Goal: Transaction & Acquisition: Purchase product/service

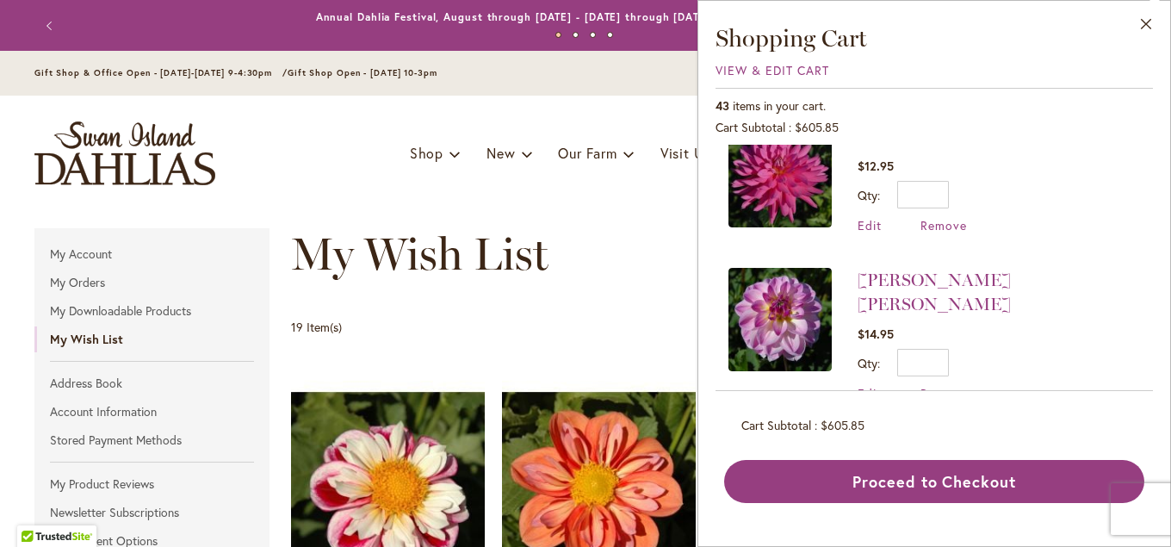
scroll to position [372, 0]
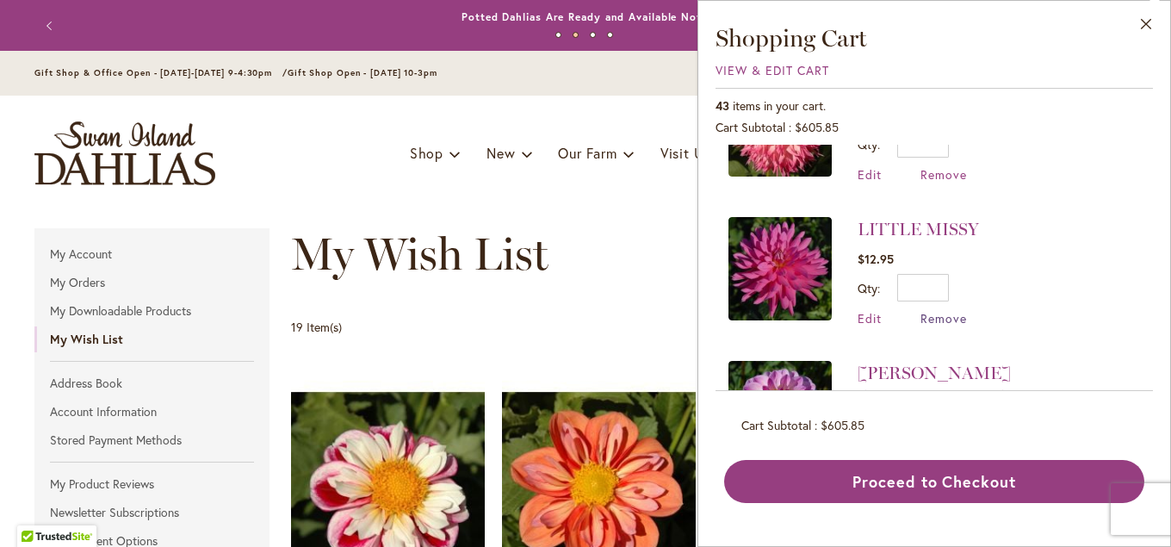
click at [941, 317] on span "Remove" at bounding box center [943, 318] width 46 height 16
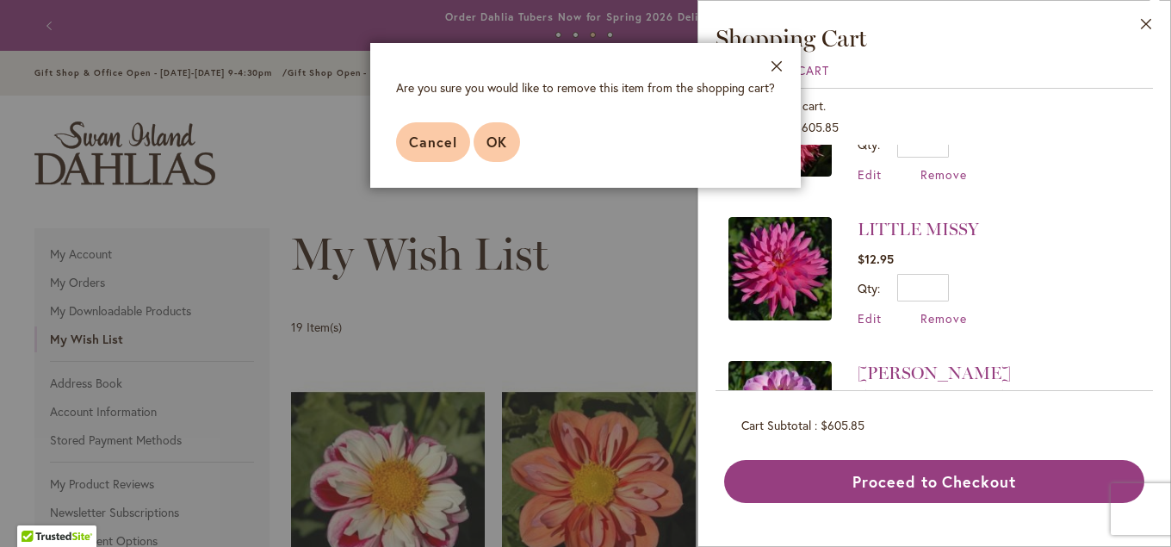
click at [492, 147] on span "OK" at bounding box center [496, 142] width 21 height 18
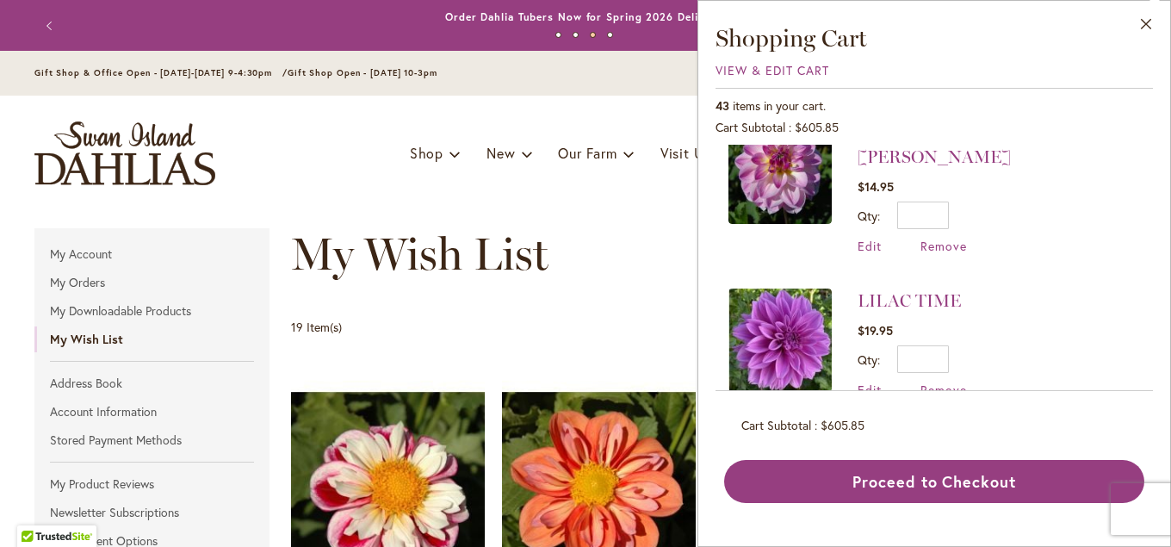
scroll to position [651, 0]
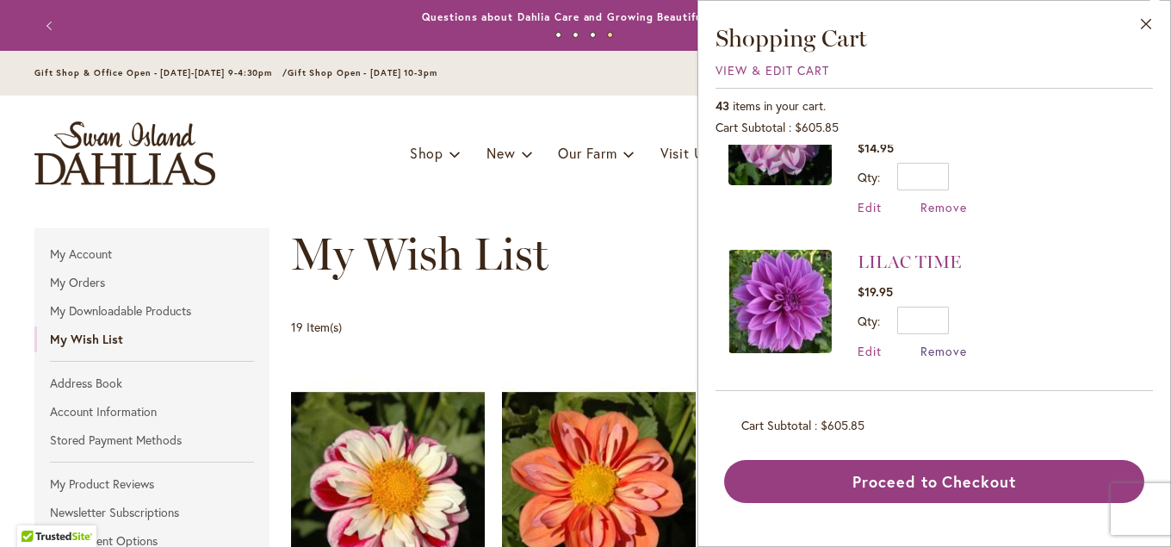
click at [938, 343] on span "Remove" at bounding box center [943, 351] width 46 height 16
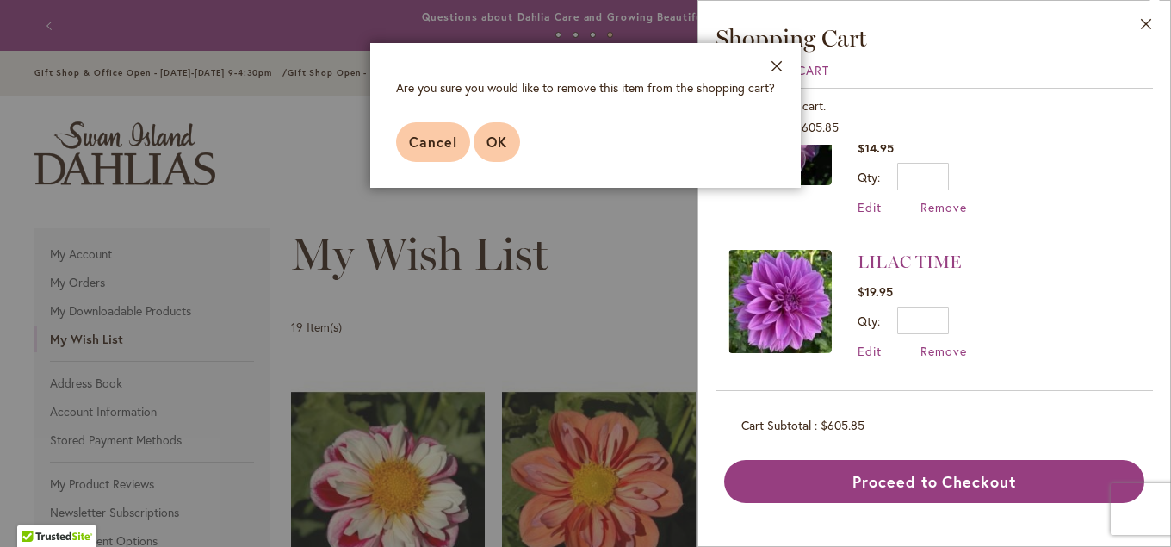
click at [501, 139] on span "OK" at bounding box center [496, 142] width 21 height 18
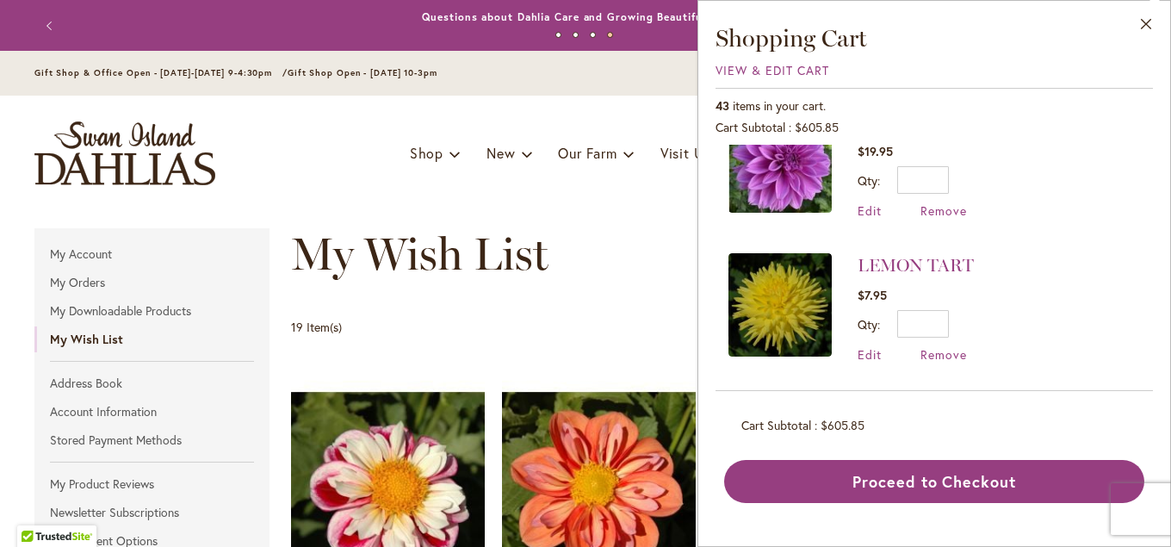
scroll to position [837, 0]
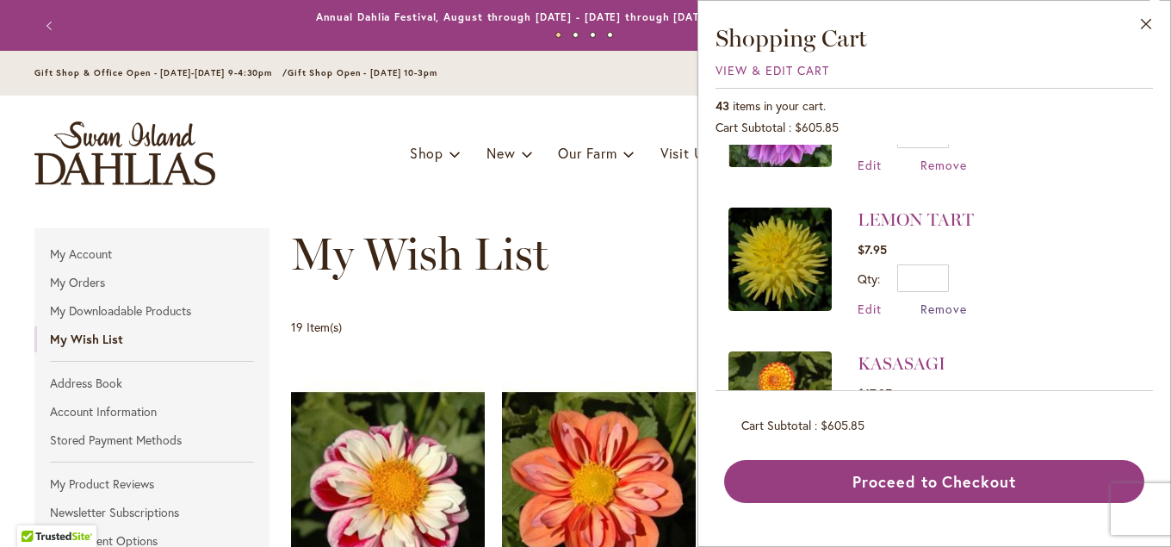
click at [926, 300] on span "Remove" at bounding box center [943, 308] width 46 height 16
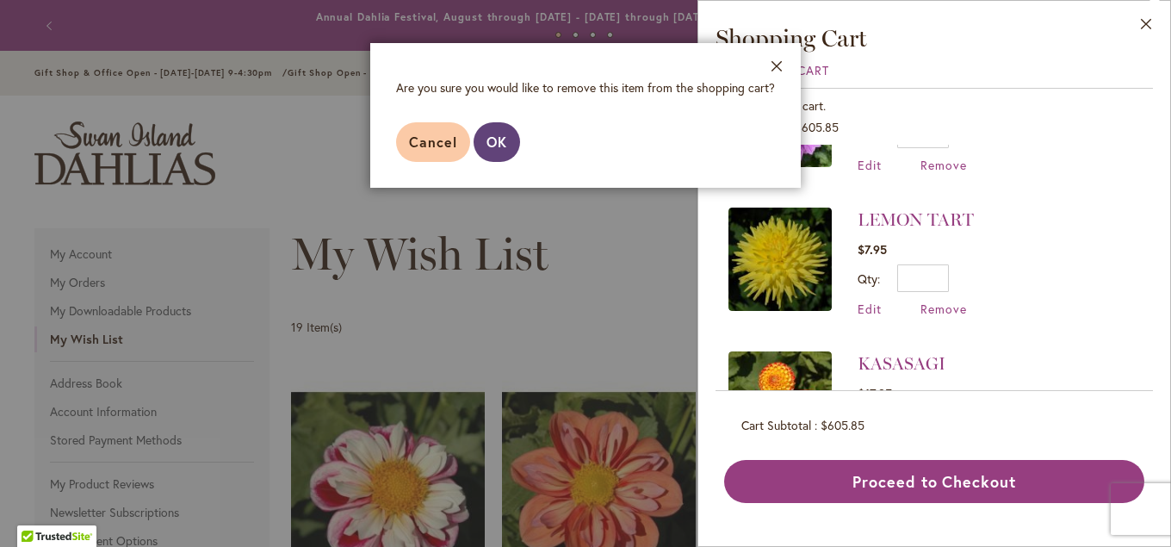
drag, startPoint x: 500, startPoint y: 151, endPoint x: 525, endPoint y: 160, distance: 26.7
click at [500, 152] on button "OK" at bounding box center [497, 142] width 46 height 40
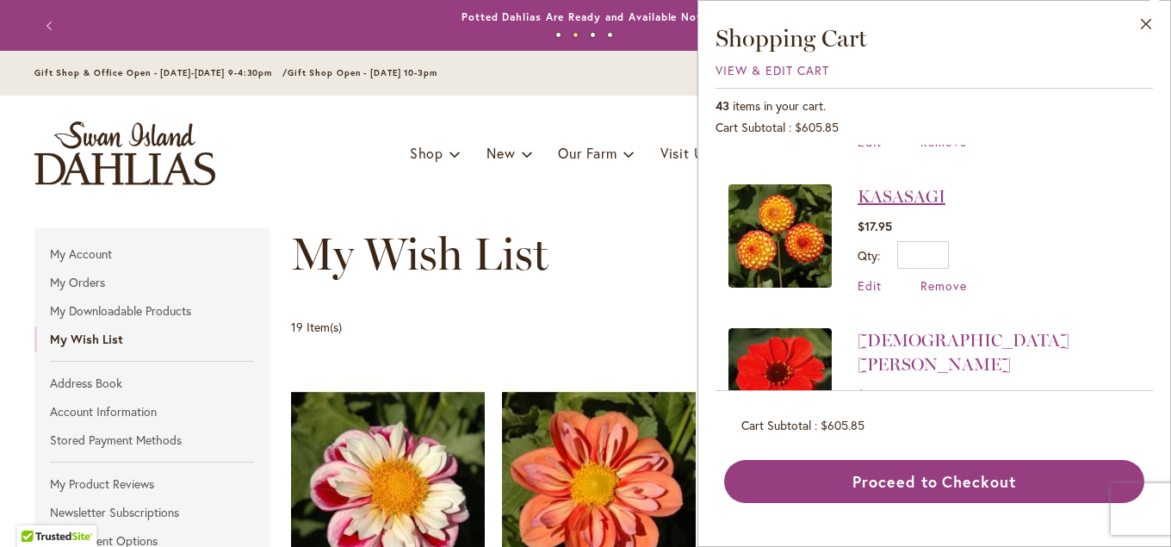
scroll to position [1023, 0]
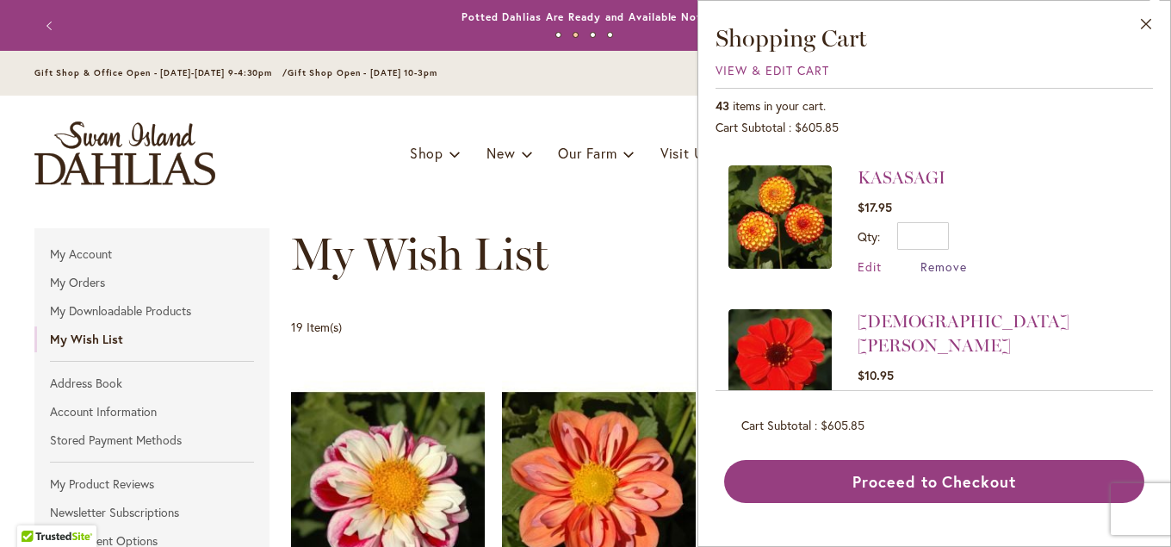
click at [942, 258] on span "Remove" at bounding box center [943, 266] width 46 height 16
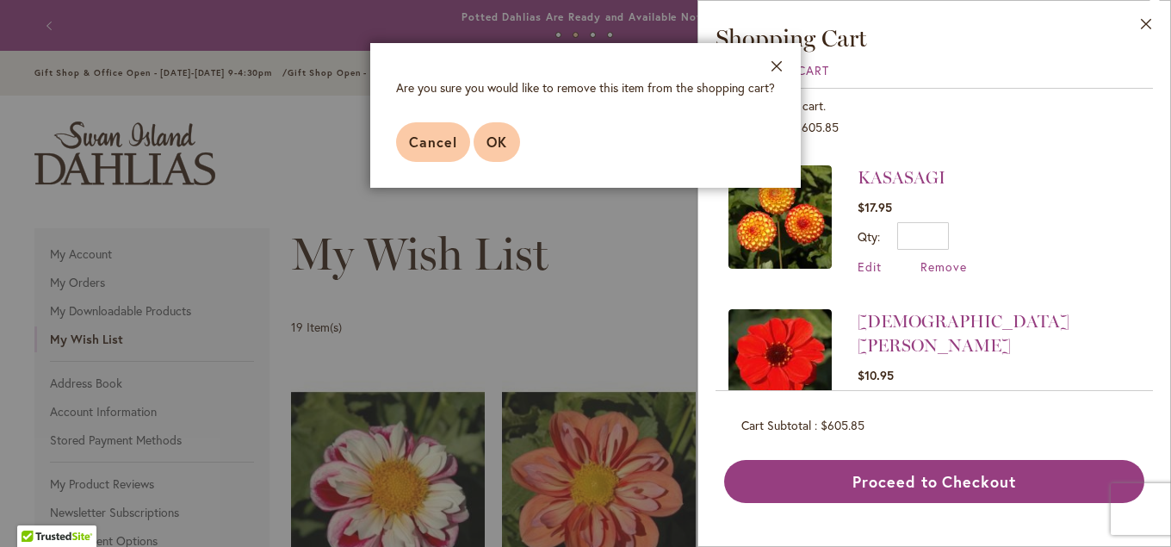
click at [491, 137] on span "OK" at bounding box center [496, 142] width 21 height 18
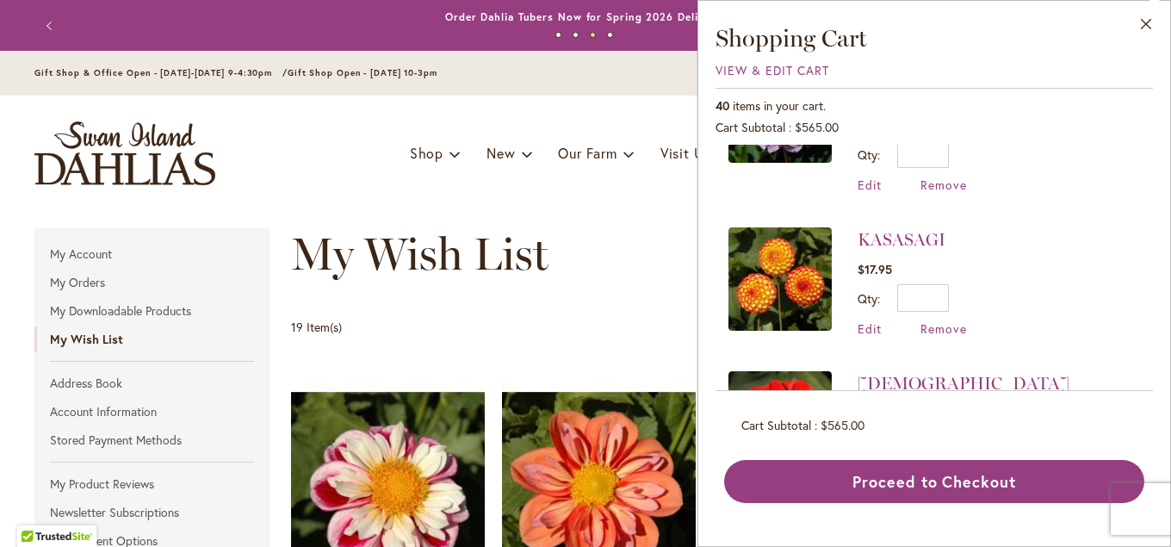
scroll to position [558, 0]
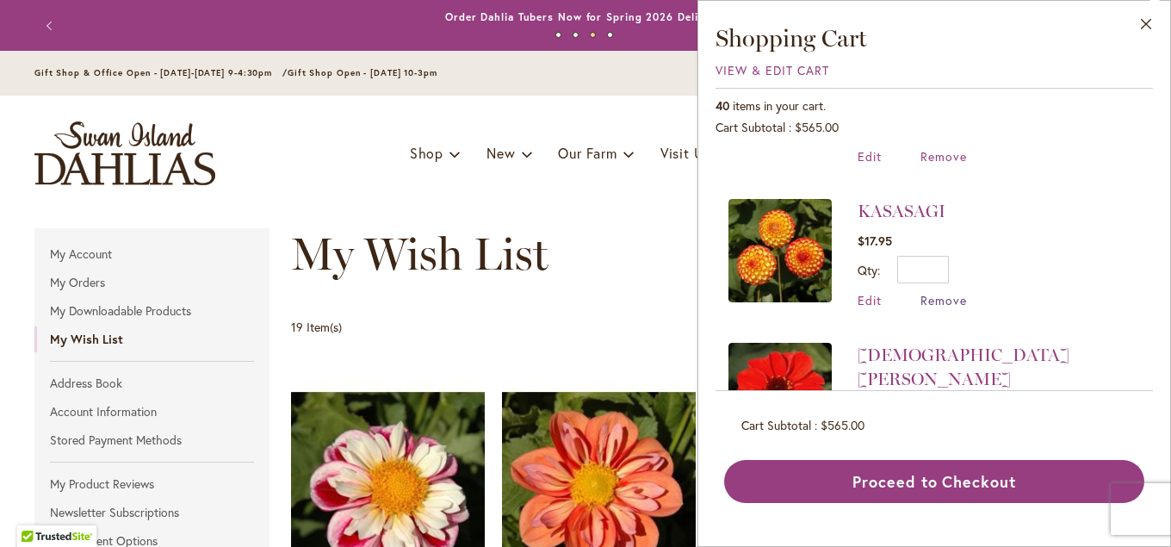
click at [938, 292] on span "Remove" at bounding box center [943, 300] width 46 height 16
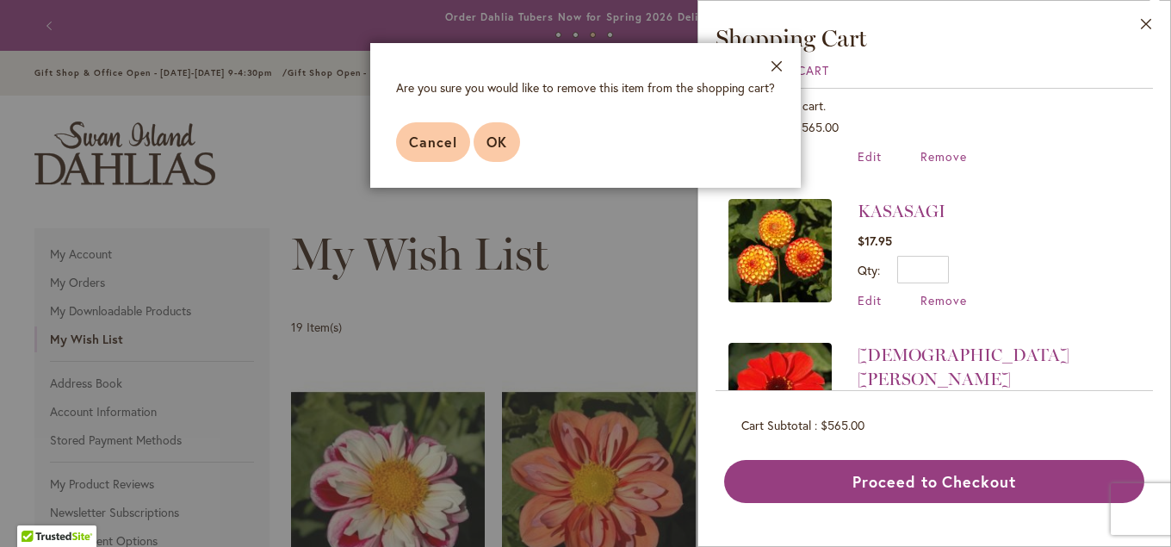
click at [511, 142] on button "OK" at bounding box center [497, 142] width 46 height 40
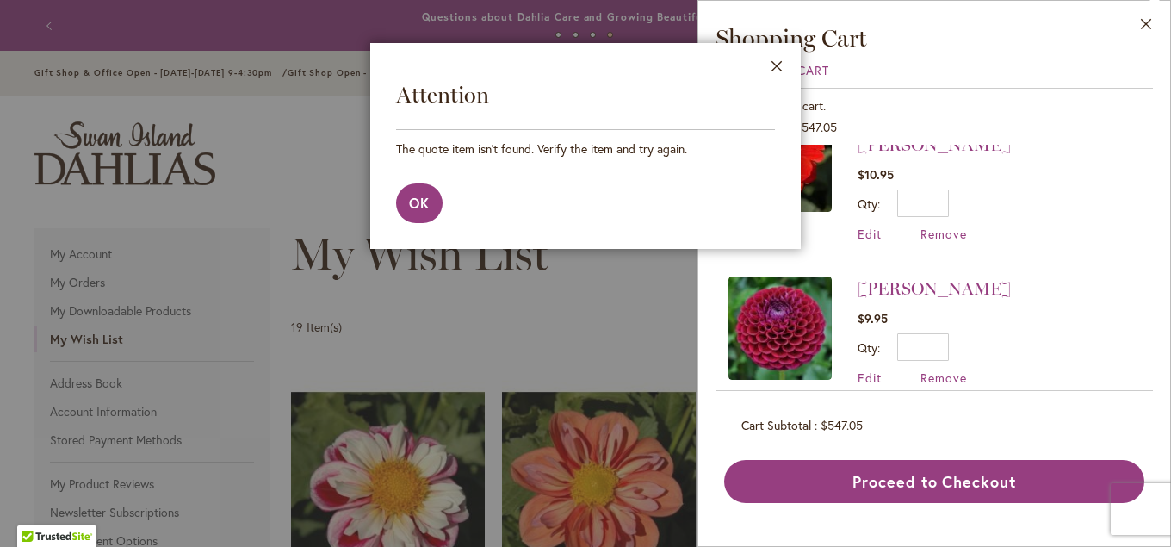
scroll to position [651, 0]
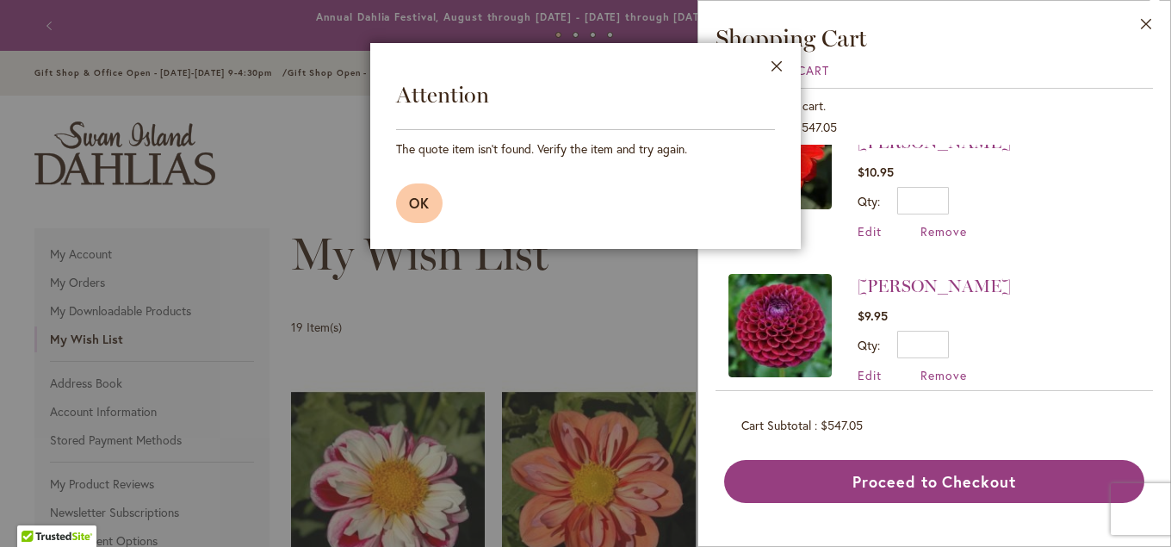
click at [424, 200] on span "OK" at bounding box center [419, 203] width 21 height 18
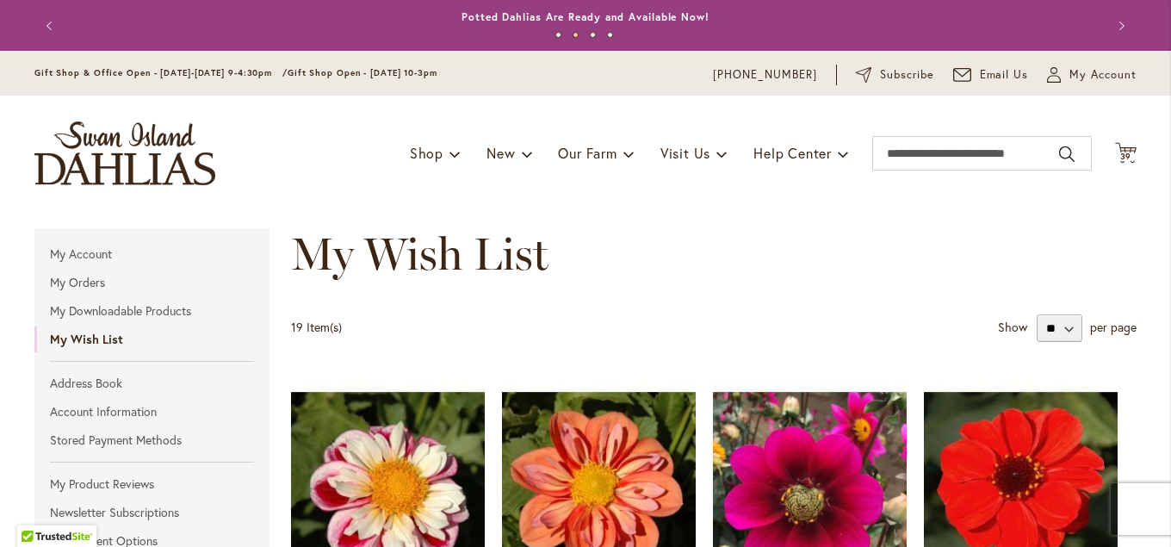
scroll to position [0, 0]
click at [1123, 151] on icon "Cart .cls-1 { fill: #231f20; }" at bounding box center [1126, 153] width 22 height 22
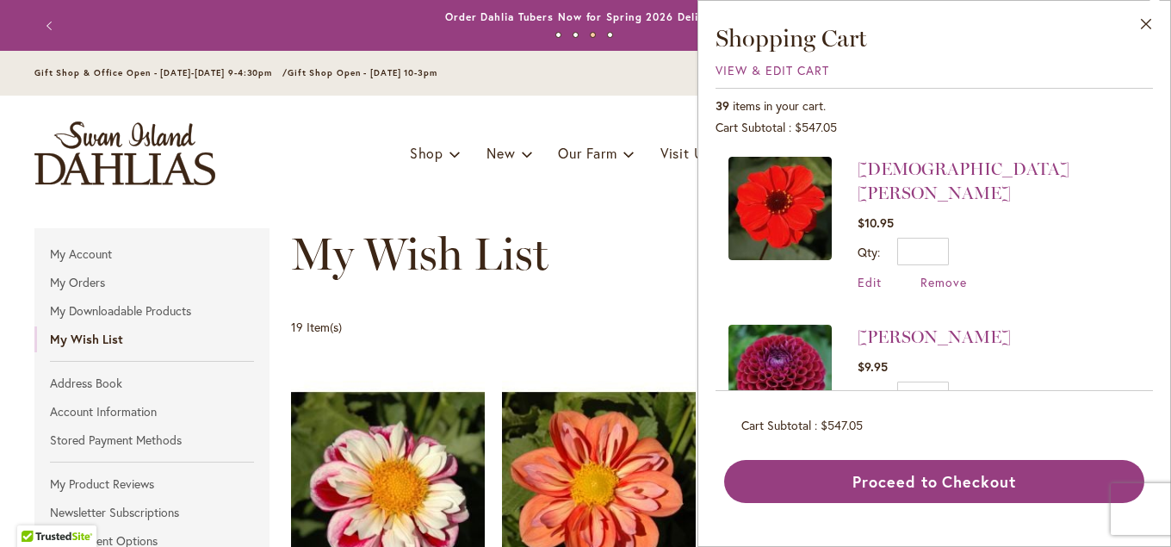
scroll to position [651, 0]
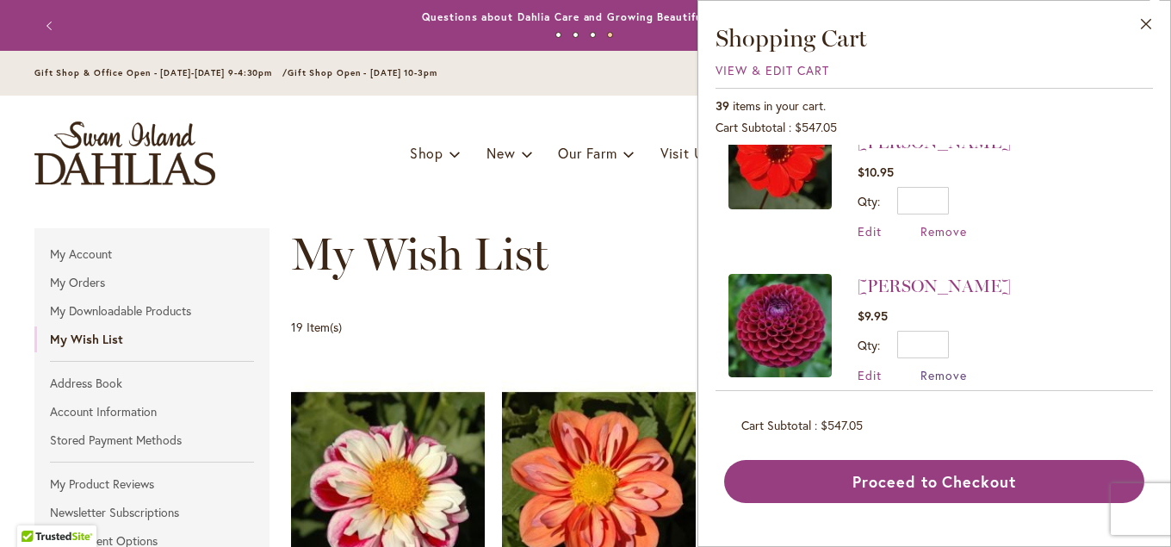
click at [933, 367] on span "Remove" at bounding box center [943, 375] width 46 height 16
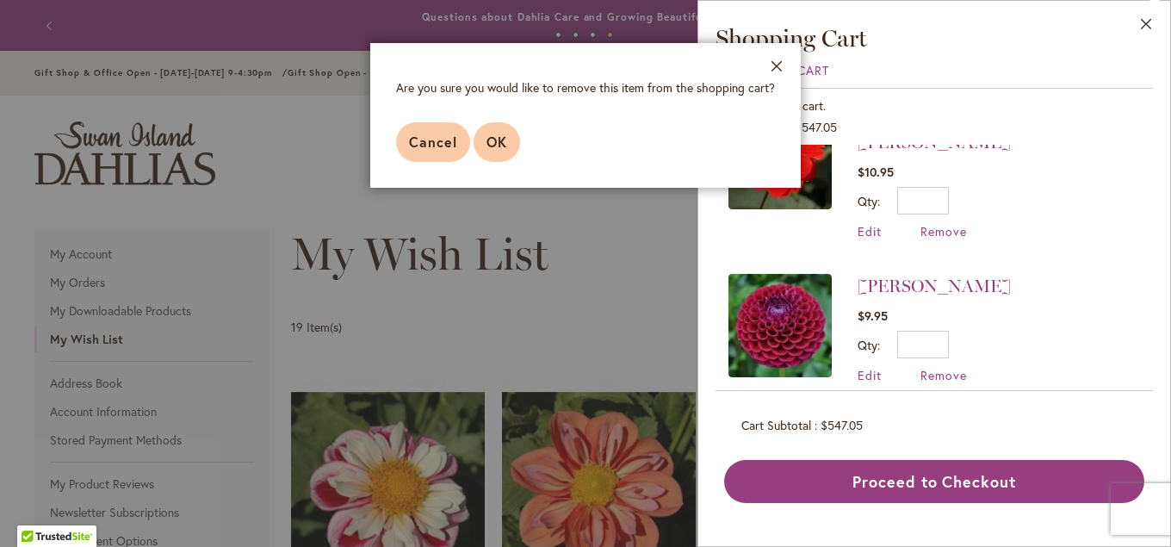
click at [484, 139] on button "OK" at bounding box center [497, 142] width 46 height 40
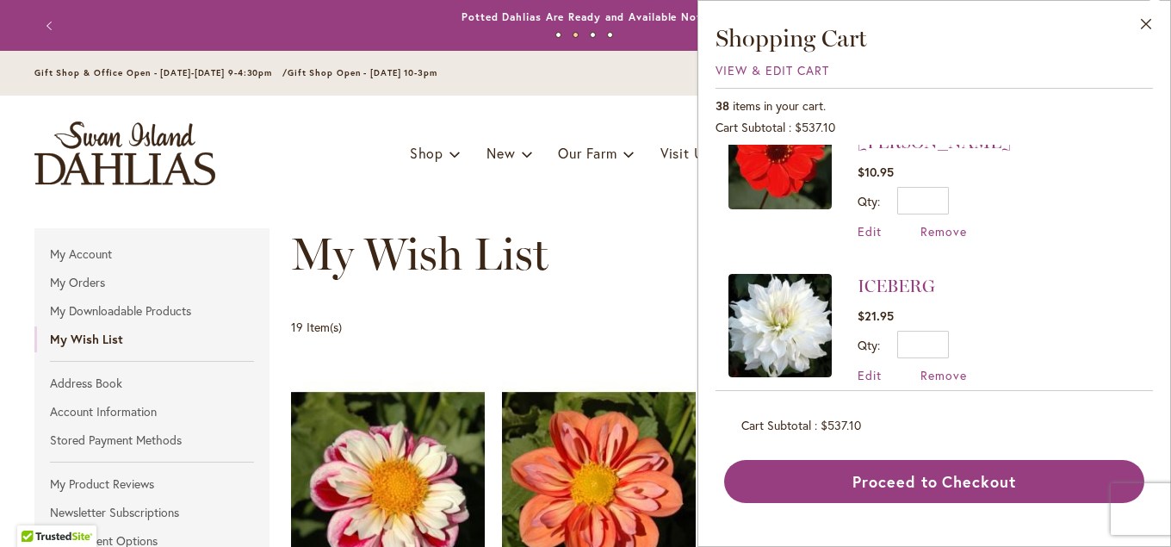
scroll to position [744, 0]
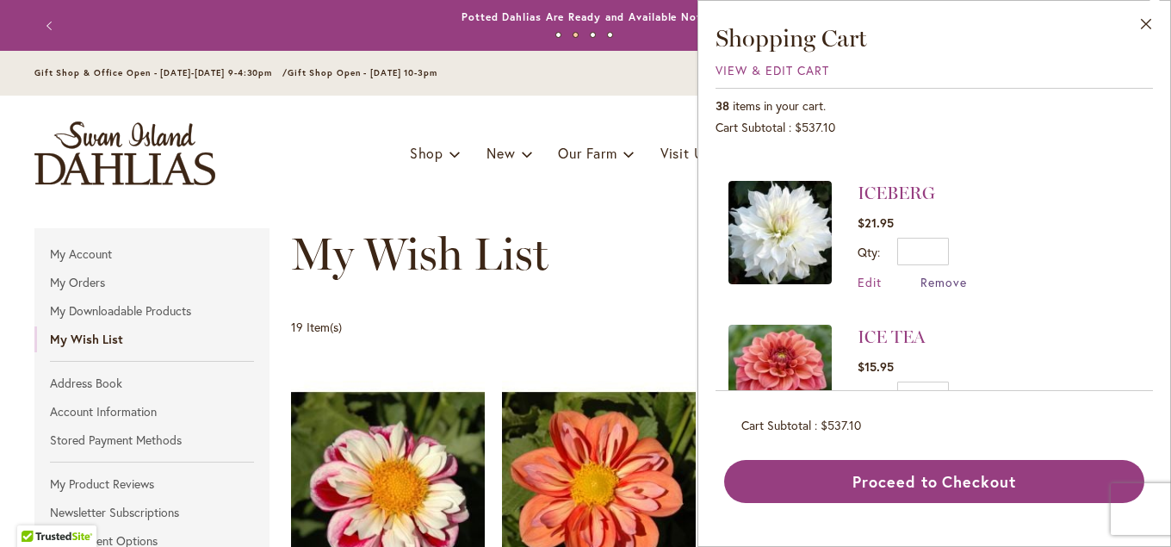
click at [944, 274] on span "Remove" at bounding box center [943, 282] width 46 height 16
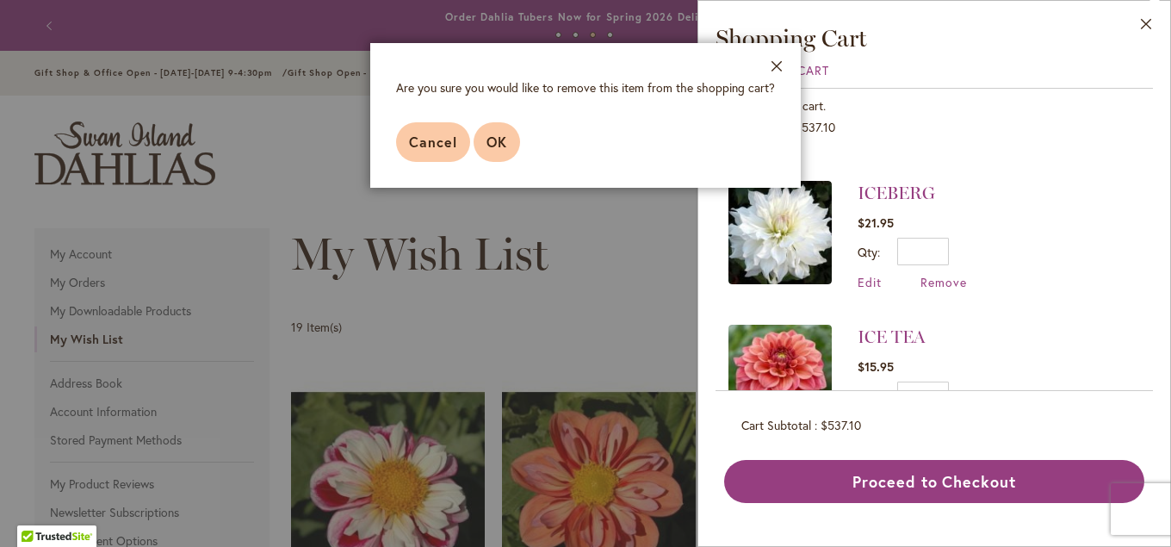
click at [488, 146] on span "OK" at bounding box center [496, 142] width 21 height 18
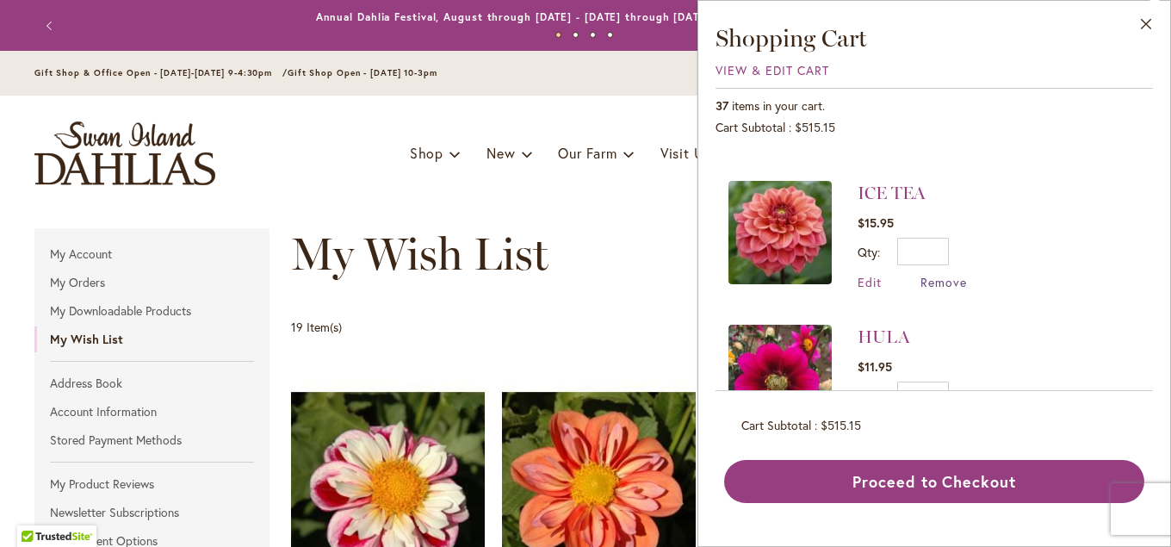
click at [928, 274] on span "Remove" at bounding box center [943, 282] width 46 height 16
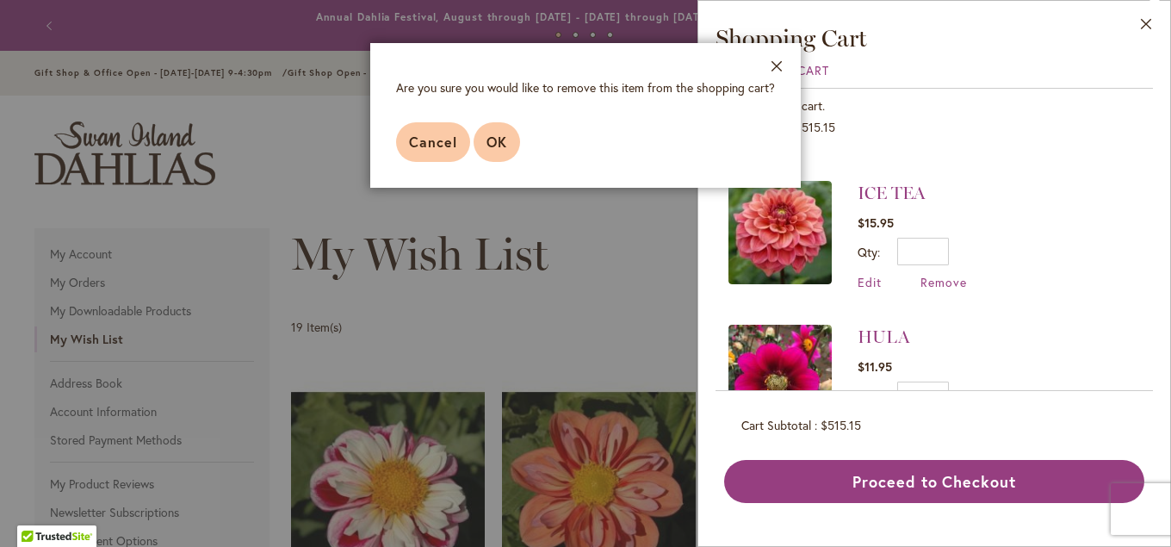
click at [497, 143] on span "OK" at bounding box center [496, 142] width 21 height 18
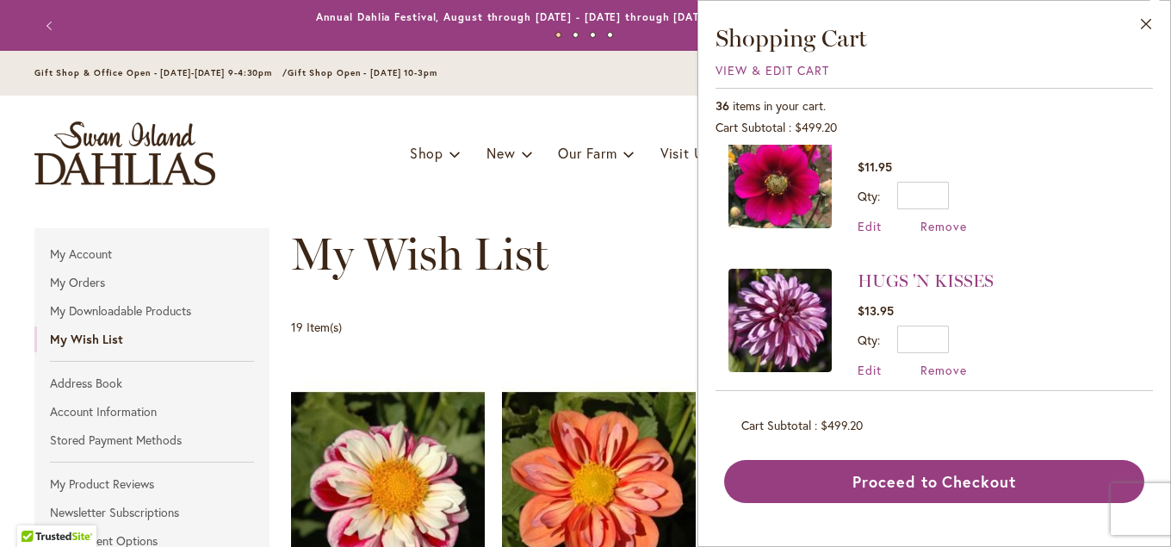
scroll to position [837, 0]
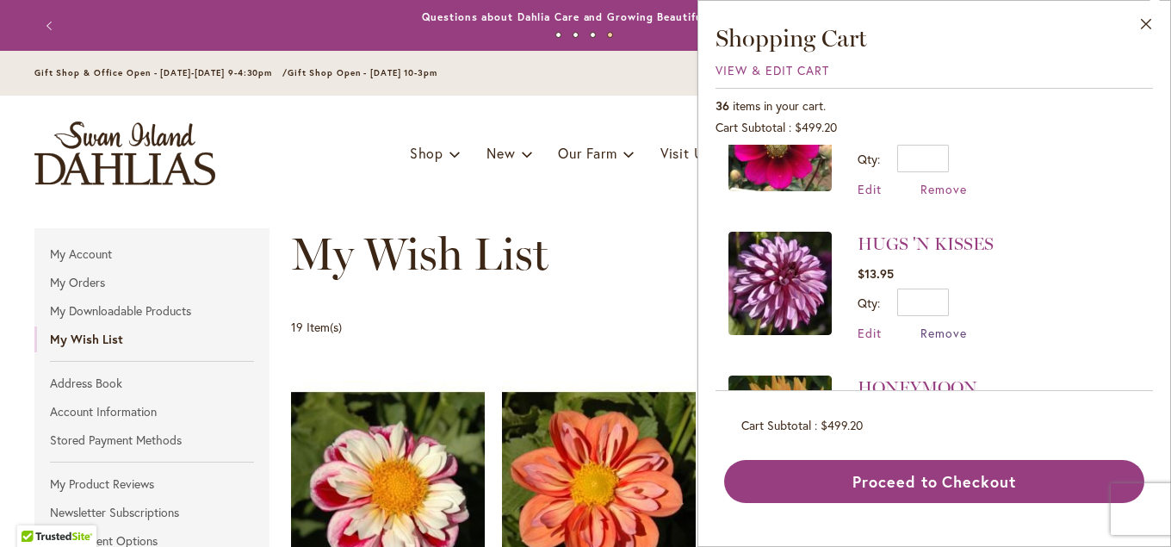
click at [930, 325] on span "Remove" at bounding box center [943, 333] width 46 height 16
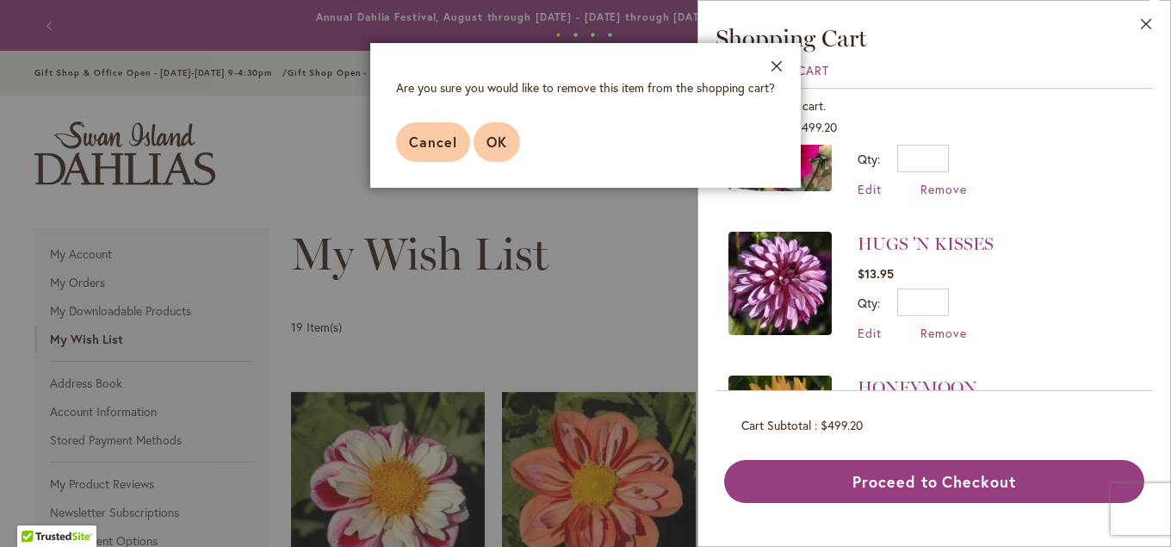
click at [508, 139] on button "OK" at bounding box center [497, 142] width 46 height 40
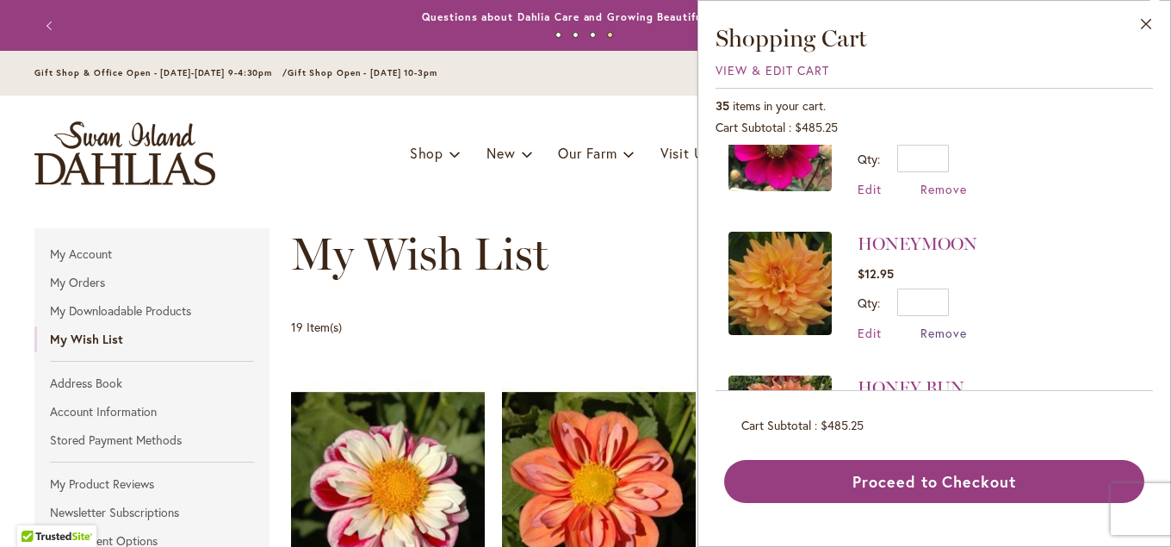
click at [934, 325] on span "Remove" at bounding box center [943, 333] width 46 height 16
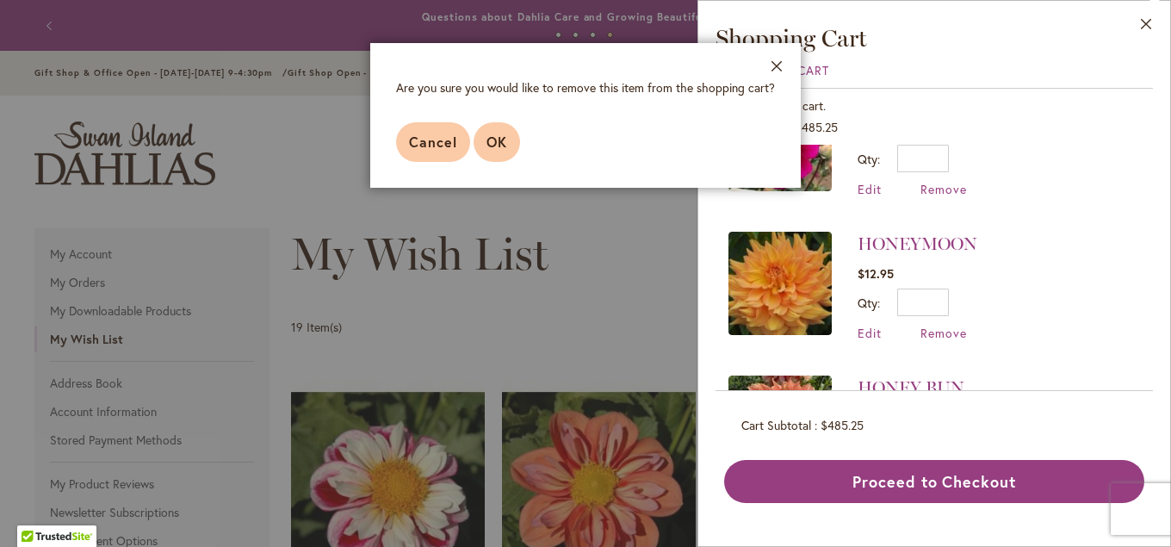
click at [502, 138] on span "OK" at bounding box center [496, 142] width 21 height 18
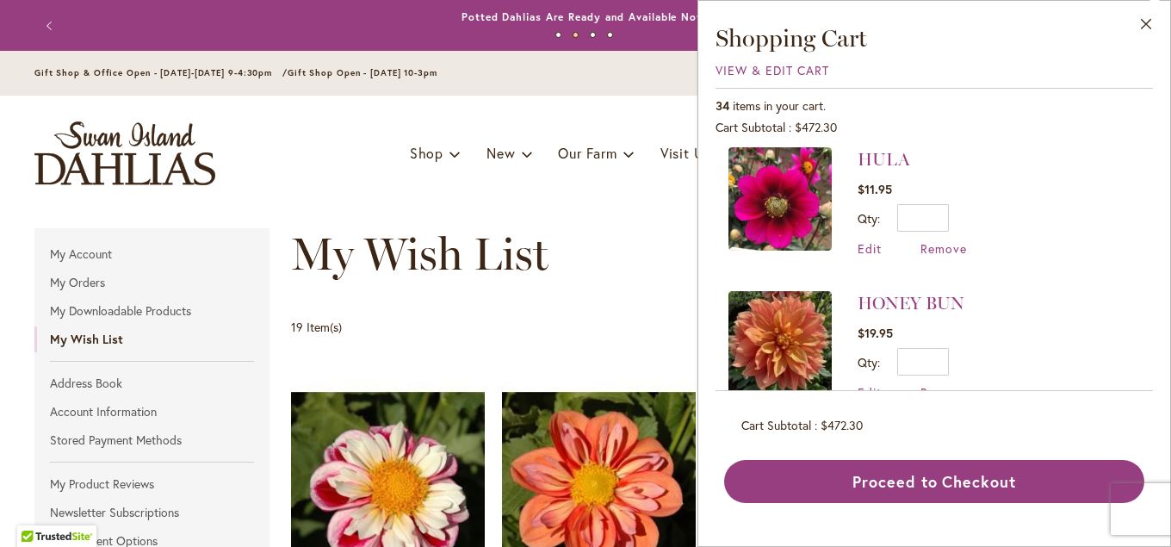
scroll to position [744, 0]
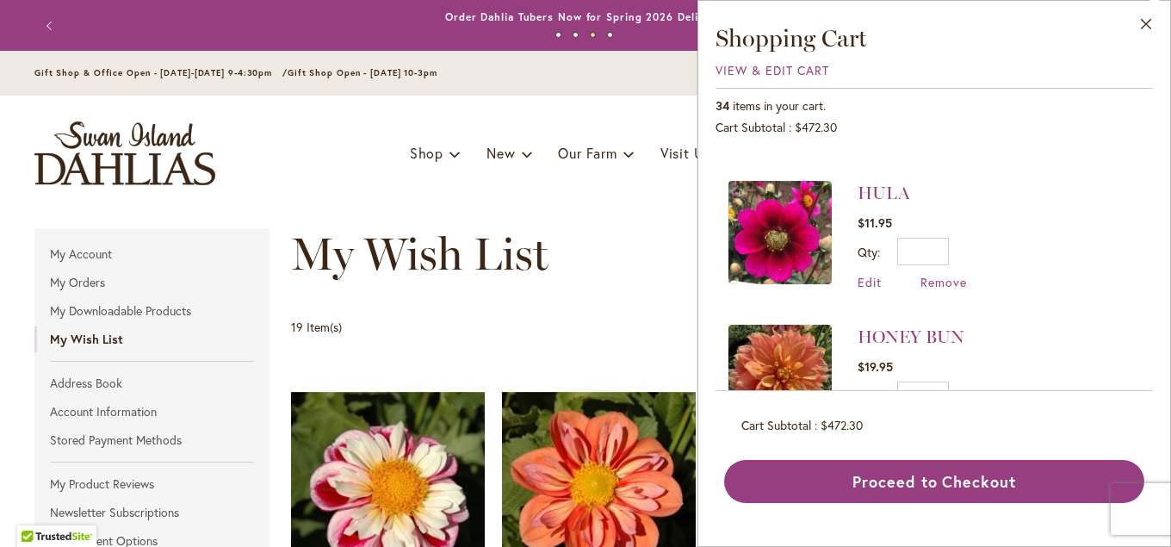
click at [937, 418] on span "Remove" at bounding box center [943, 426] width 46 height 16
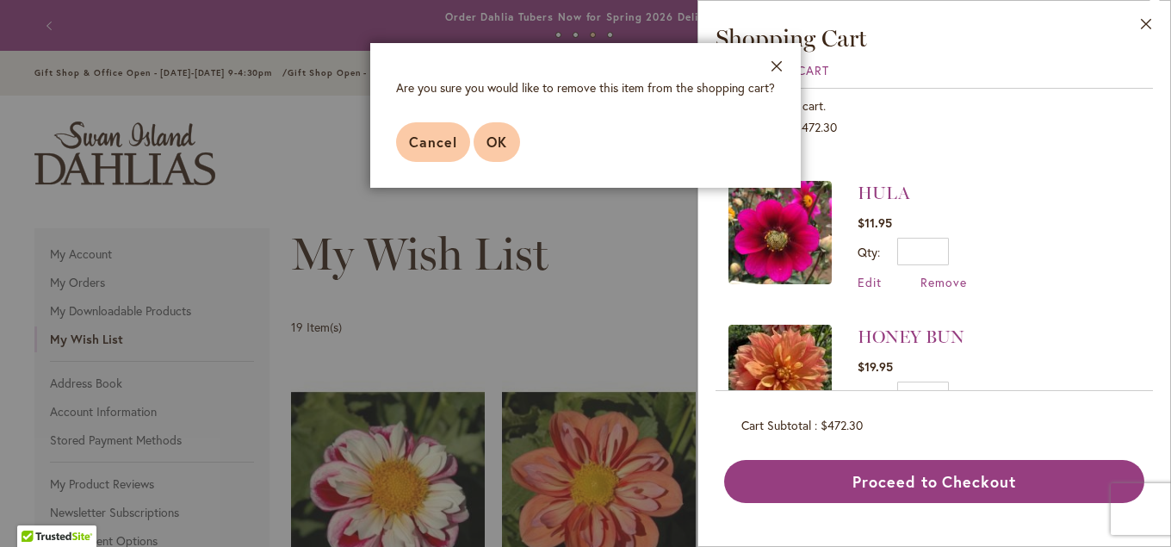
click at [498, 154] on button "OK" at bounding box center [497, 142] width 46 height 40
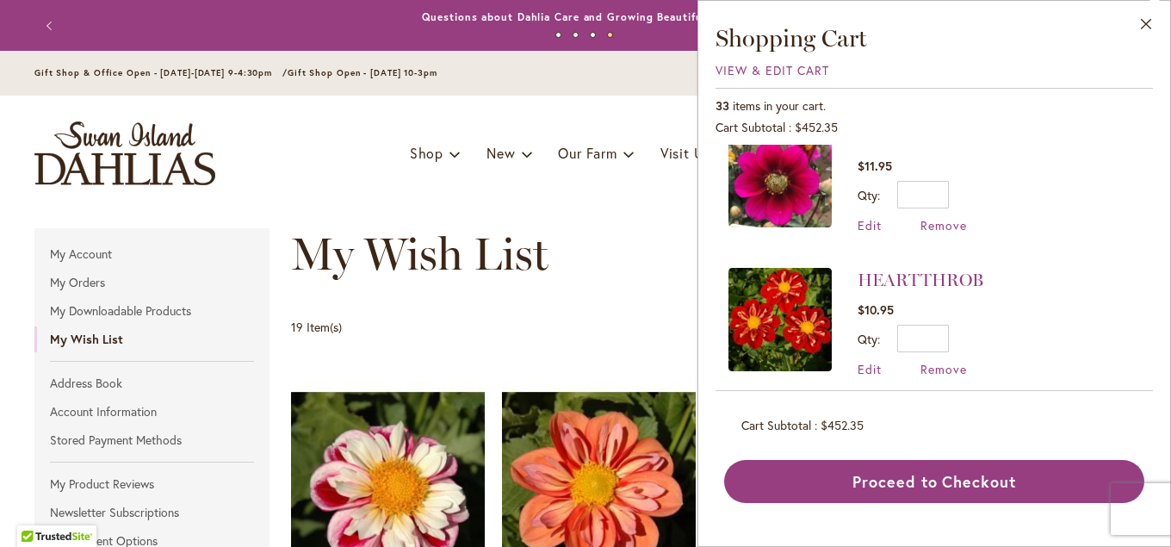
scroll to position [837, 0]
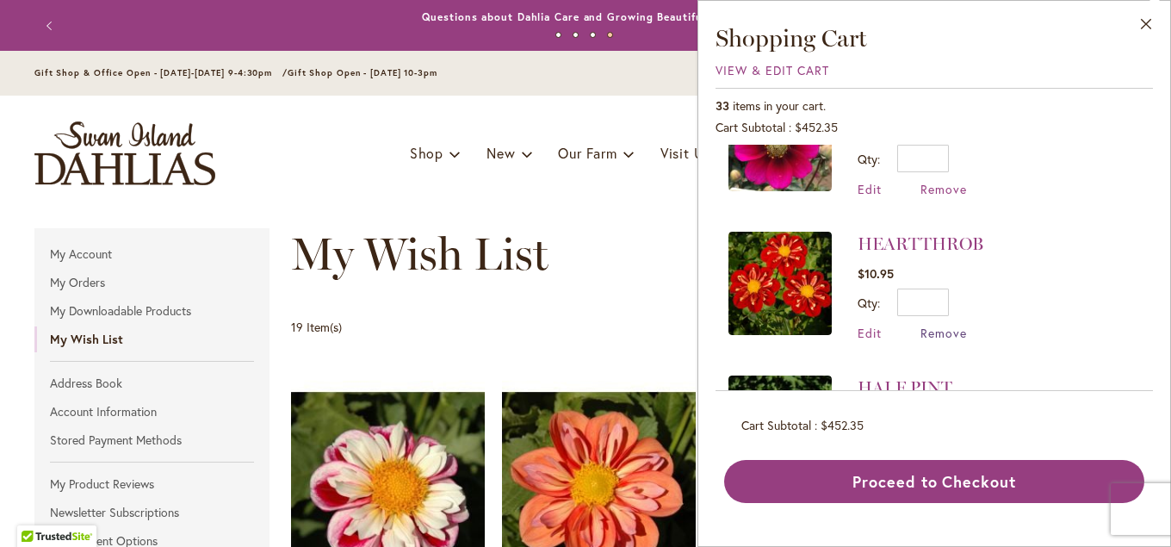
click at [933, 325] on span "Remove" at bounding box center [943, 333] width 46 height 16
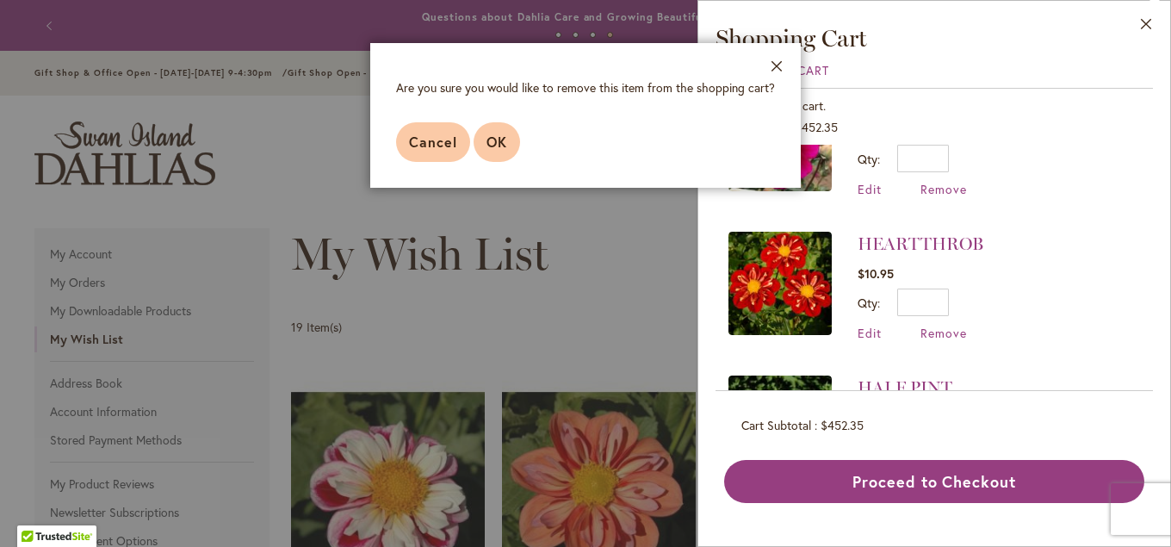
click at [512, 145] on button "OK" at bounding box center [497, 142] width 46 height 40
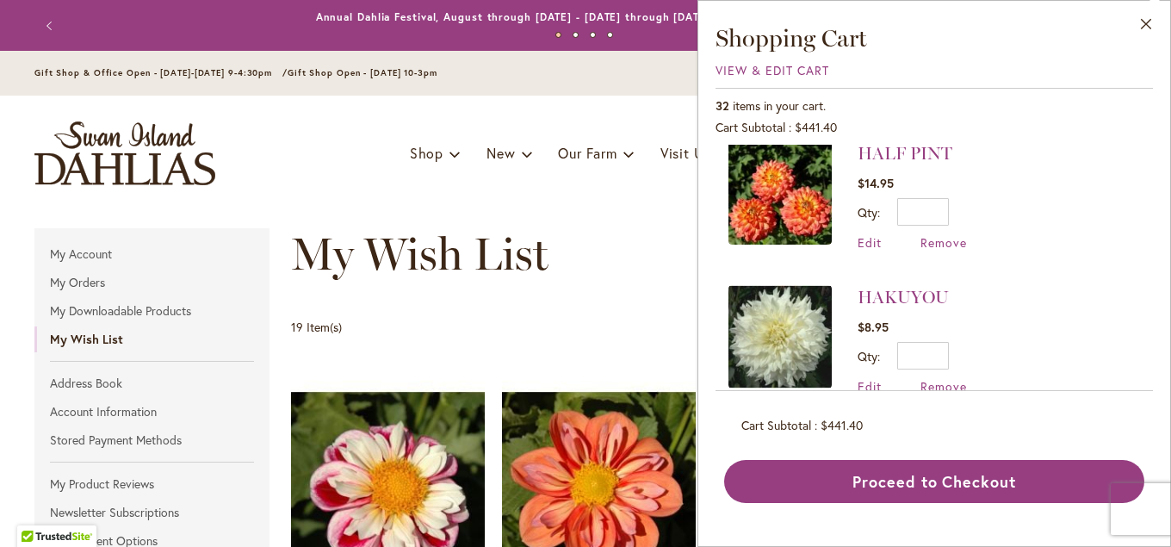
scroll to position [930, 0]
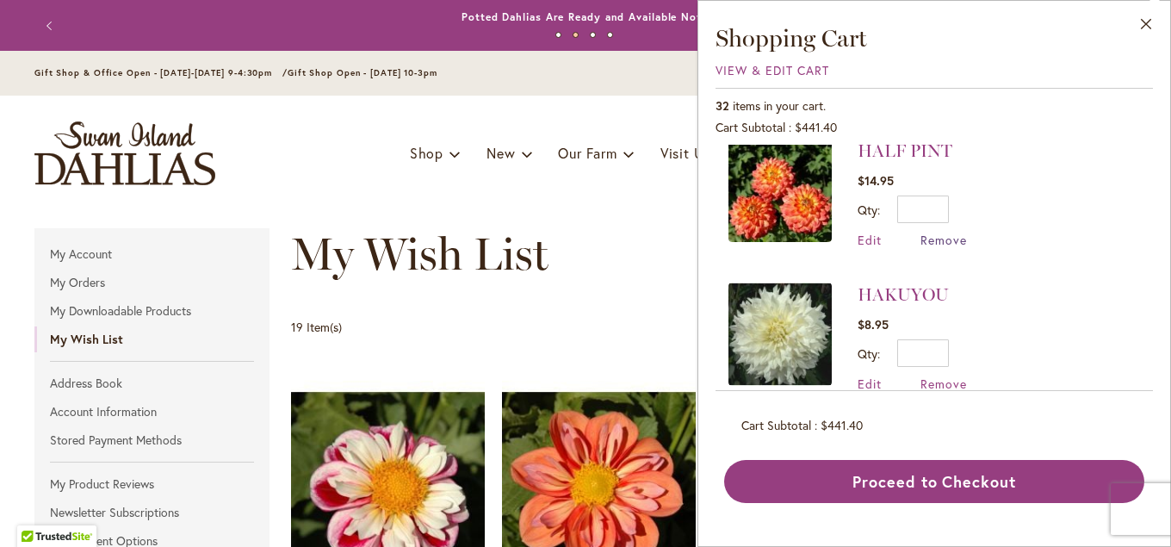
click at [930, 232] on span "Remove" at bounding box center [943, 240] width 46 height 16
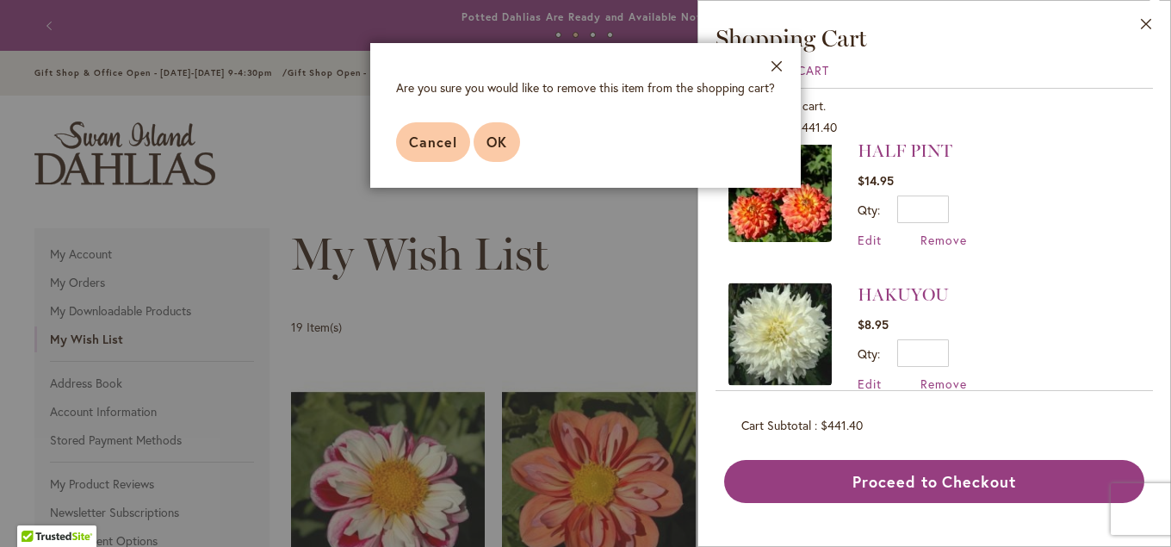
click at [498, 140] on span "OK" at bounding box center [496, 142] width 21 height 18
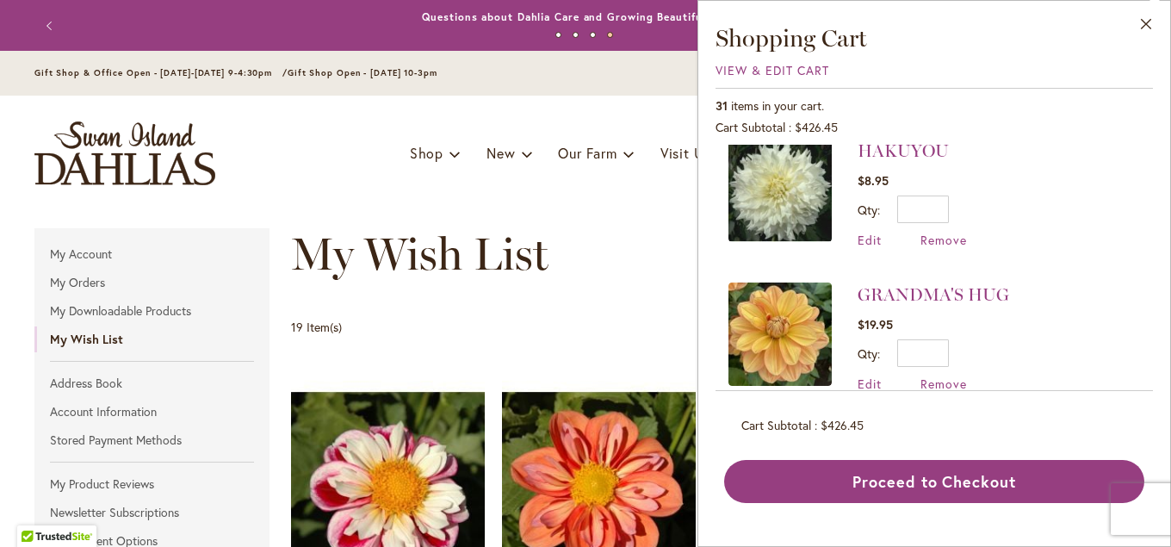
scroll to position [837, 0]
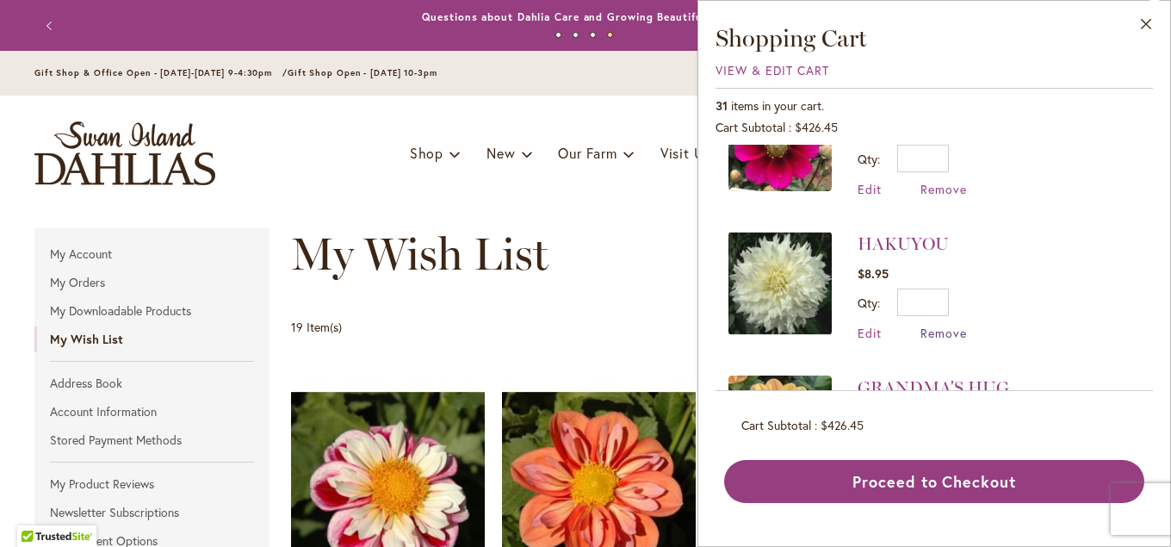
click at [949, 325] on span "Remove" at bounding box center [943, 333] width 46 height 16
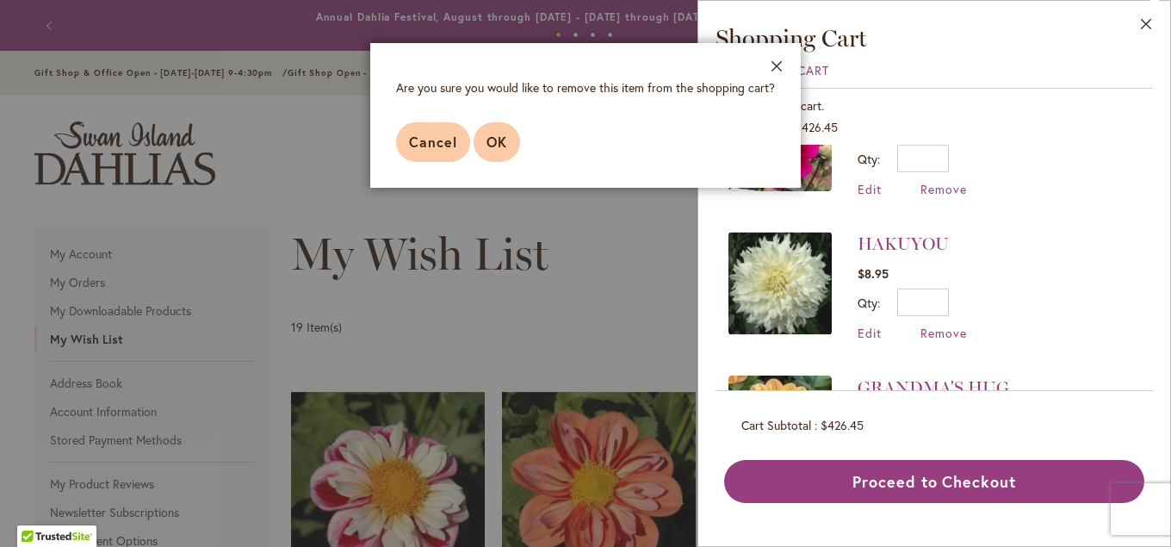
click at [498, 143] on span "OK" at bounding box center [496, 142] width 21 height 18
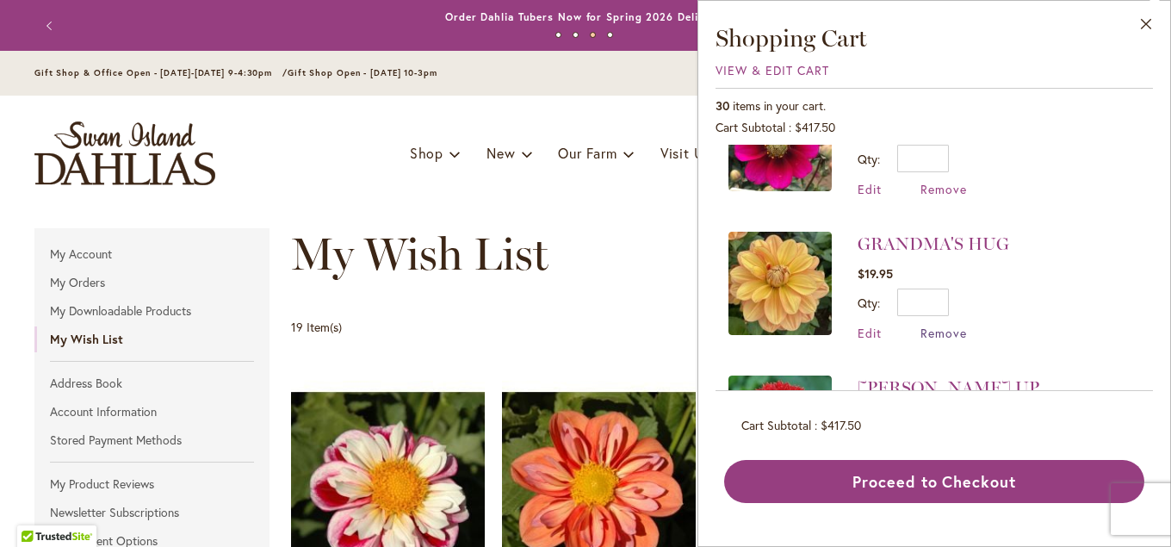
click at [944, 325] on span "Remove" at bounding box center [943, 333] width 46 height 16
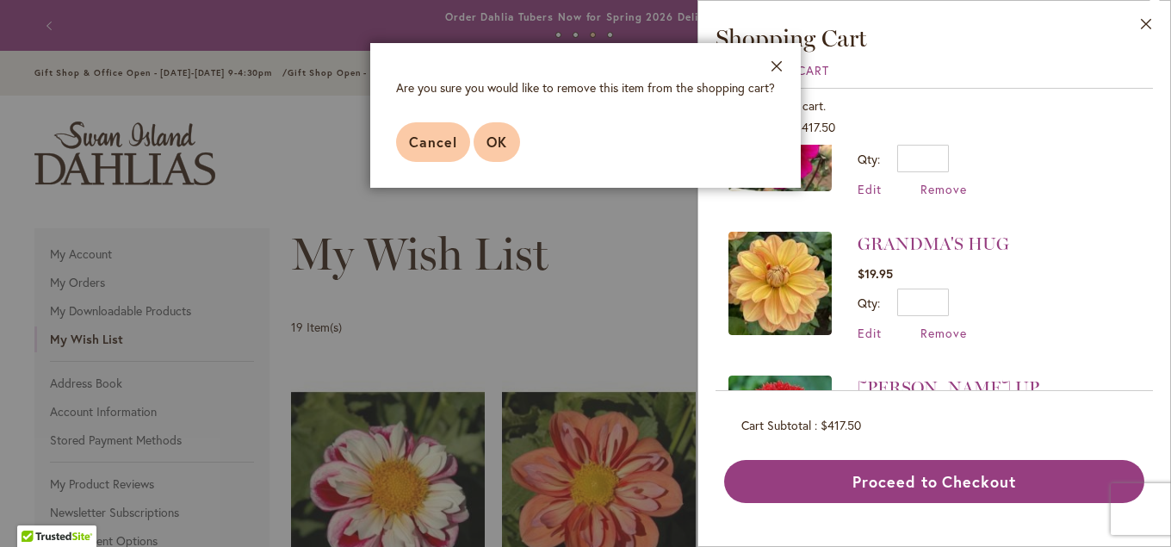
click at [506, 146] on span "OK" at bounding box center [496, 142] width 21 height 18
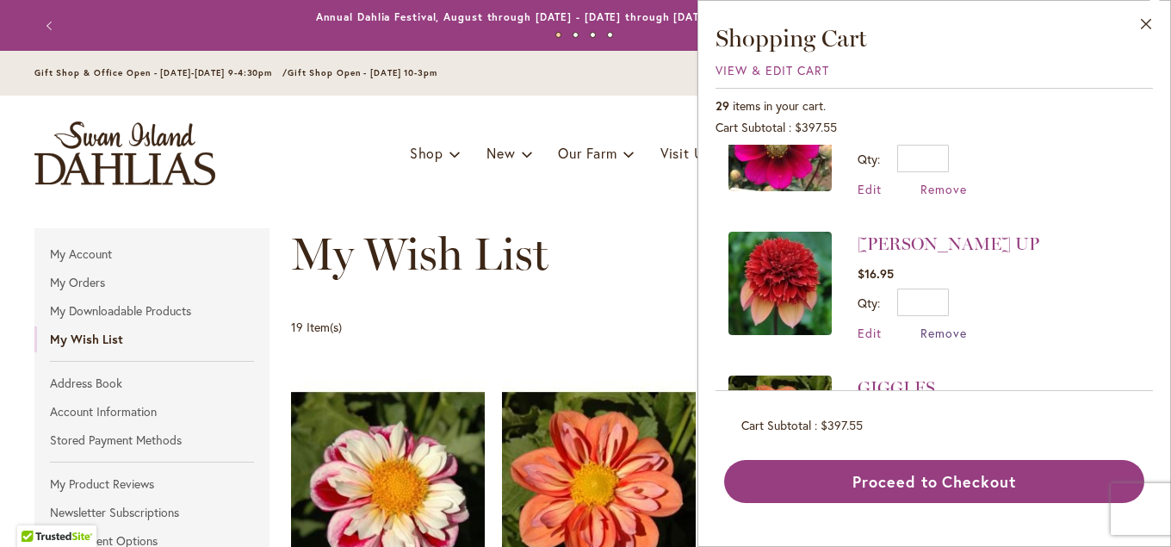
click at [924, 325] on span "Remove" at bounding box center [943, 333] width 46 height 16
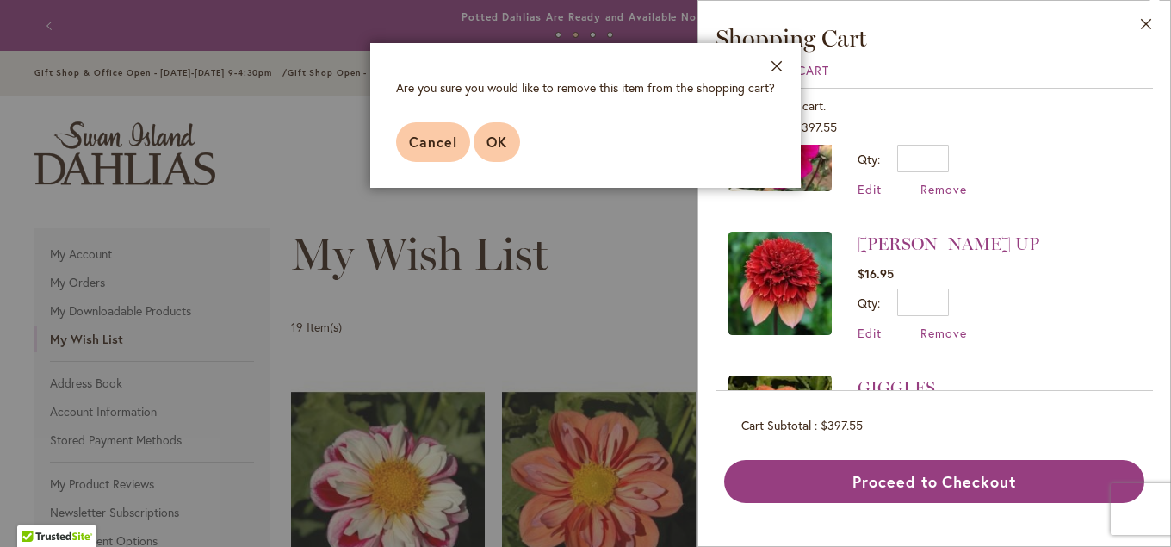
click at [491, 143] on span "OK" at bounding box center [496, 142] width 21 height 18
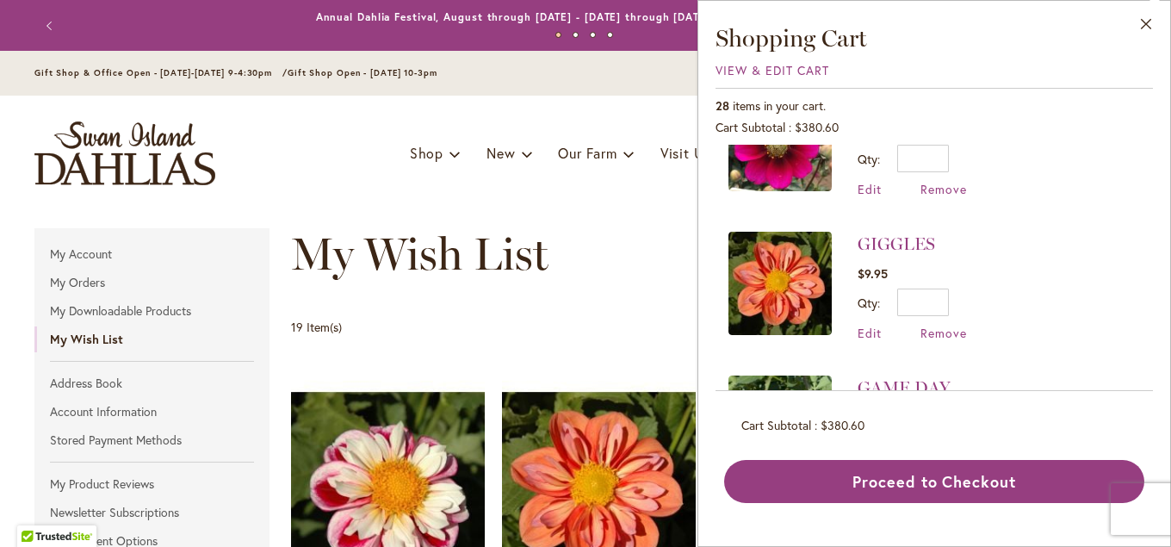
scroll to position [930, 0]
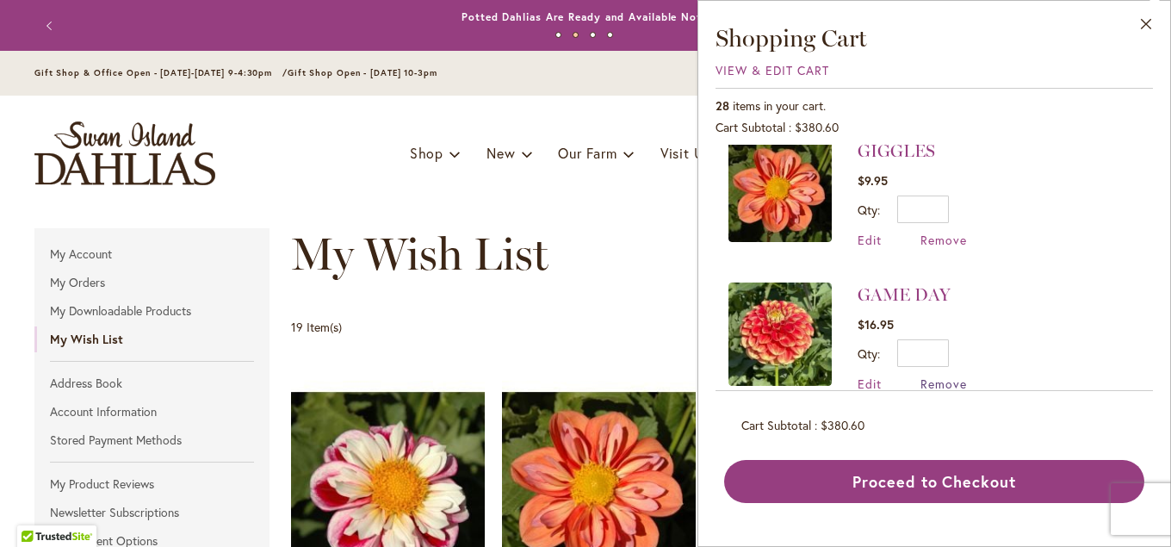
click at [946, 375] on span "Remove" at bounding box center [943, 383] width 46 height 16
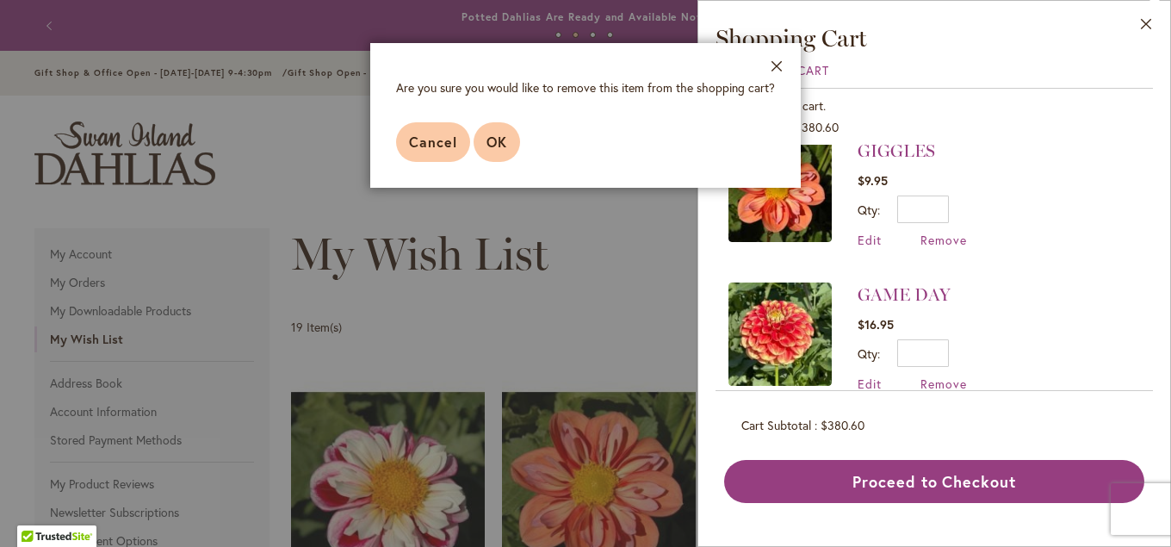
click at [495, 148] on span "OK" at bounding box center [496, 142] width 21 height 18
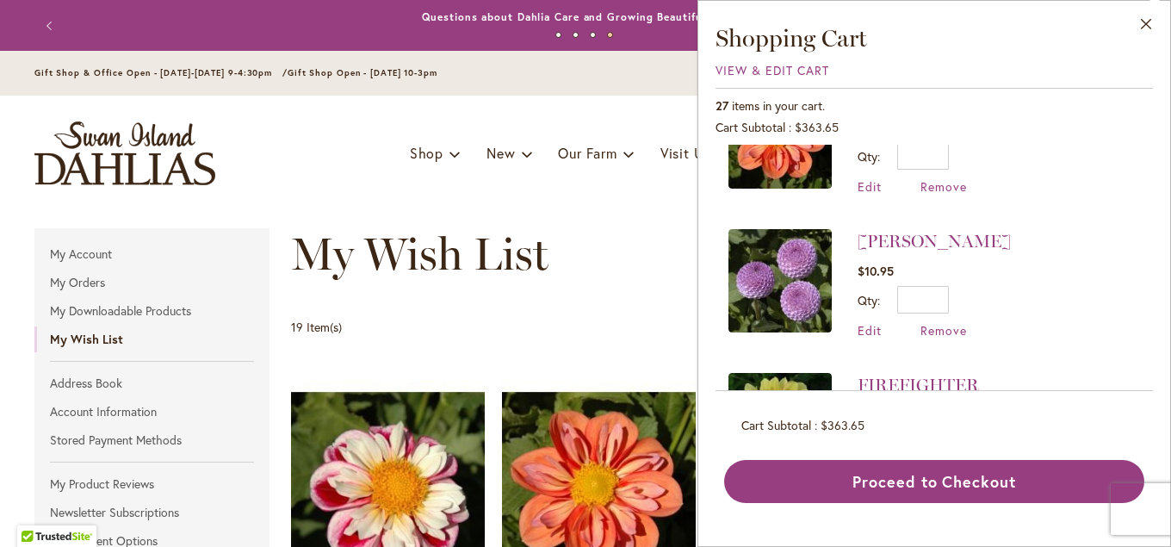
scroll to position [1023, 0]
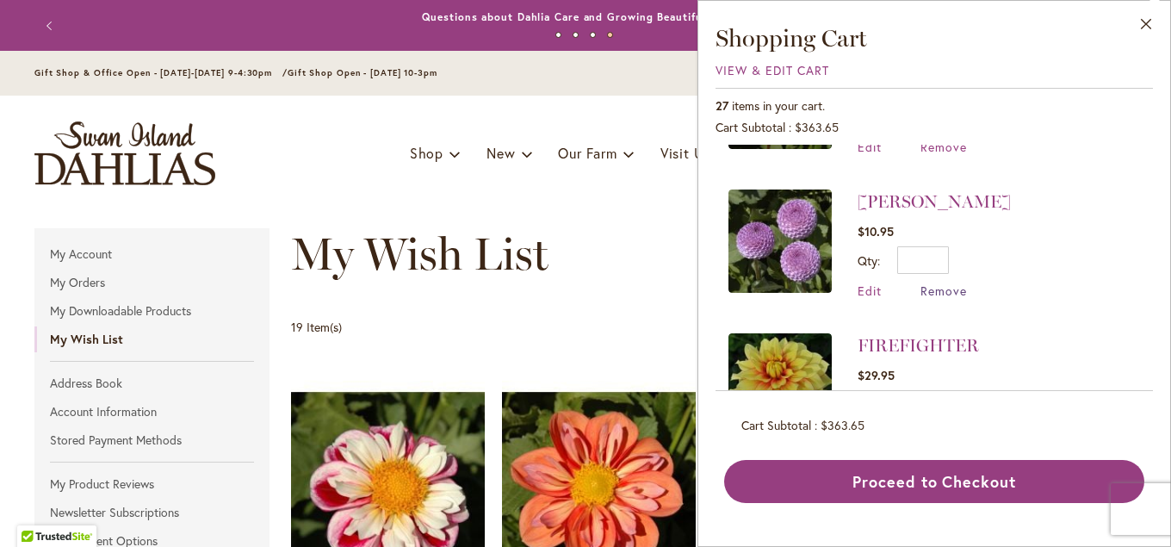
click at [941, 282] on span "Remove" at bounding box center [943, 290] width 46 height 16
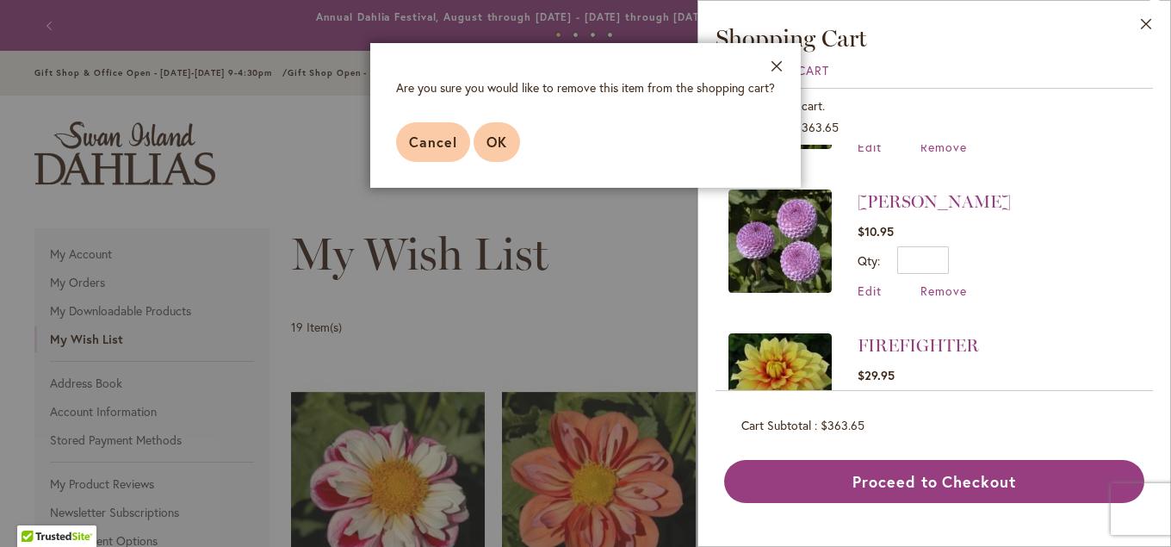
click at [506, 144] on span "OK" at bounding box center [496, 142] width 21 height 18
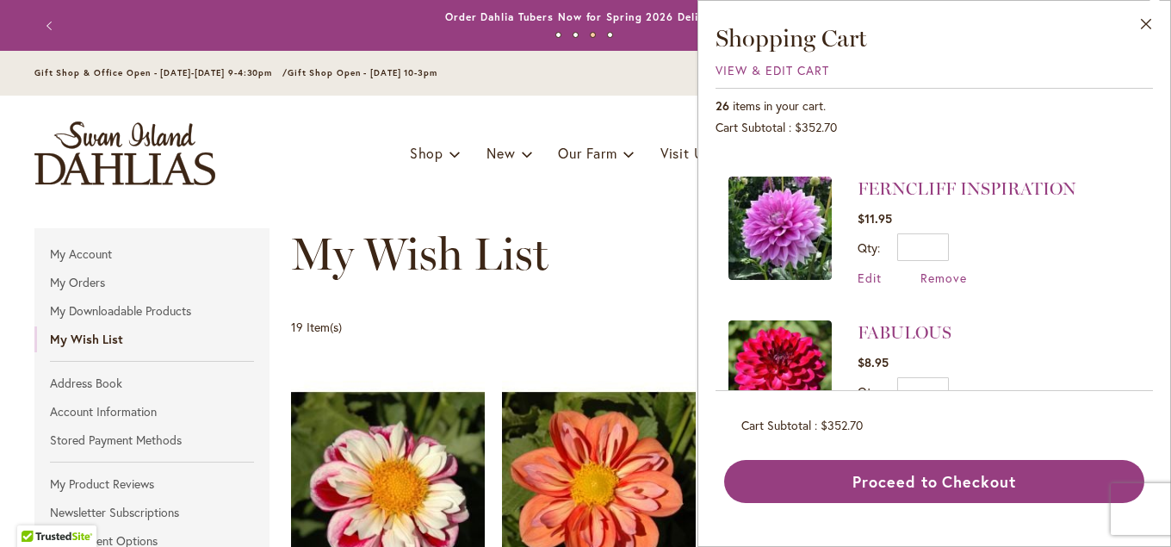
scroll to position [1209, 0]
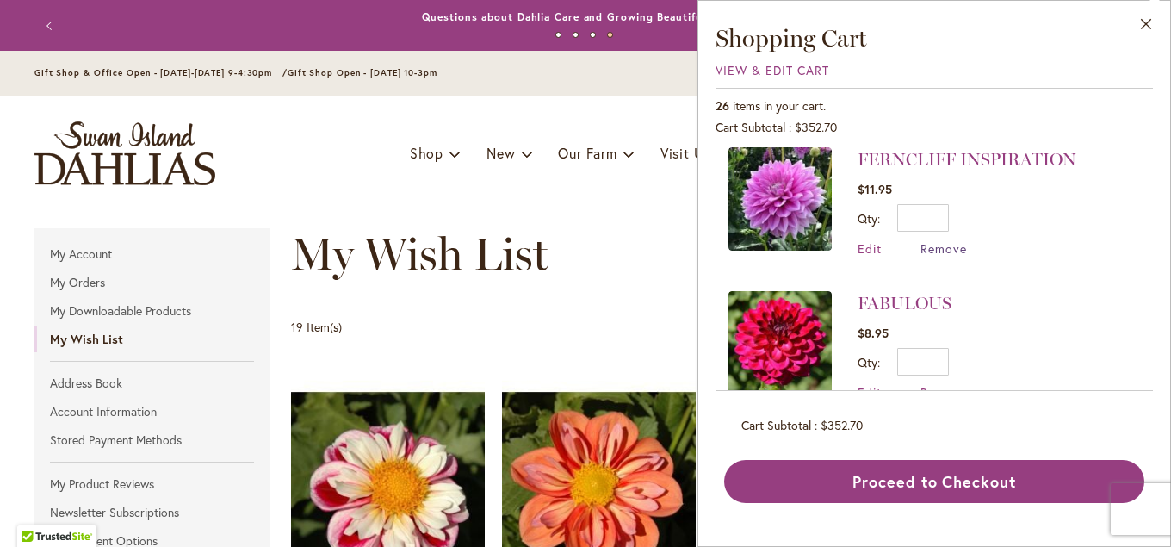
click at [934, 240] on span "Remove" at bounding box center [943, 248] width 46 height 16
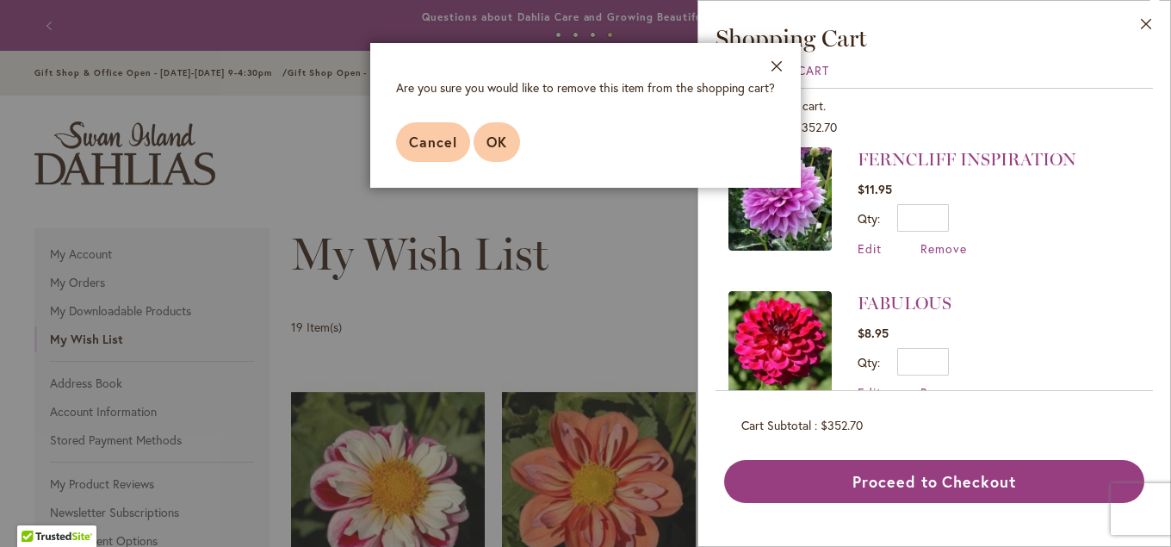
click at [512, 136] on button "OK" at bounding box center [497, 142] width 46 height 40
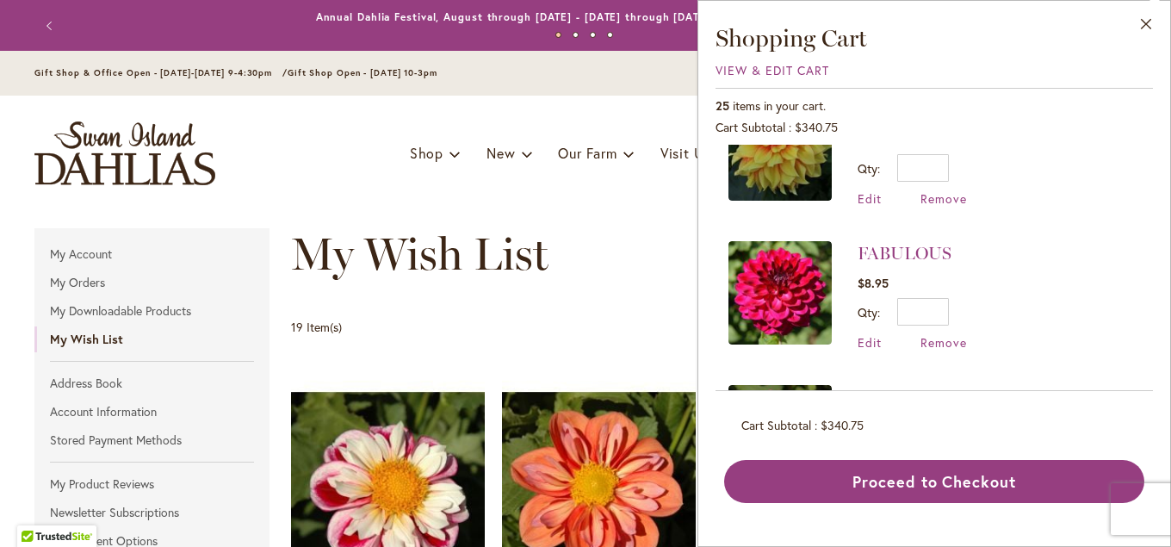
scroll to position [1116, 0]
click at [948, 333] on span "Remove" at bounding box center [943, 341] width 46 height 16
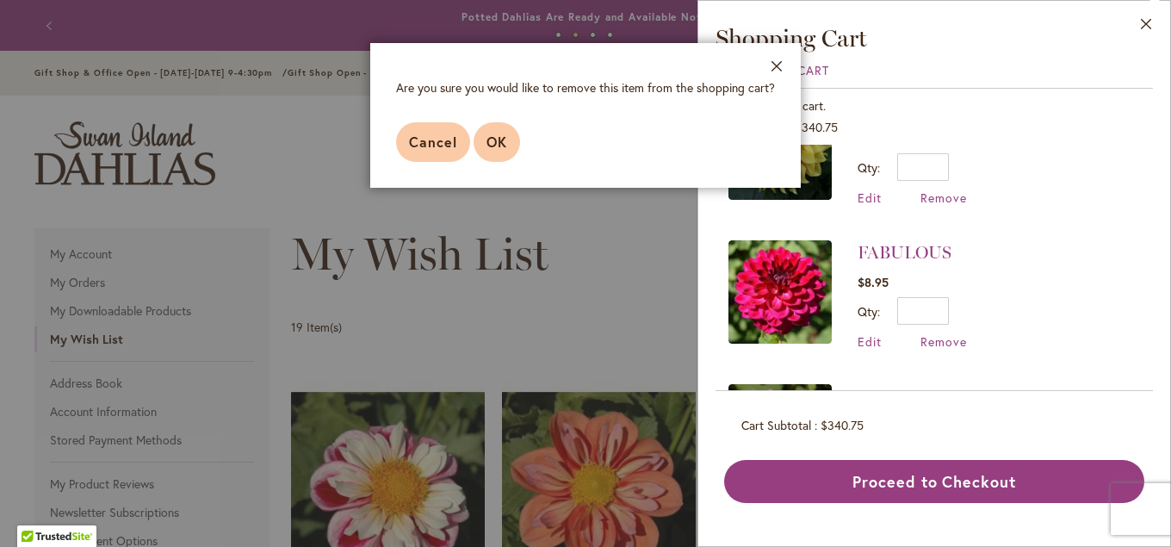
click at [498, 148] on span "OK" at bounding box center [496, 142] width 21 height 18
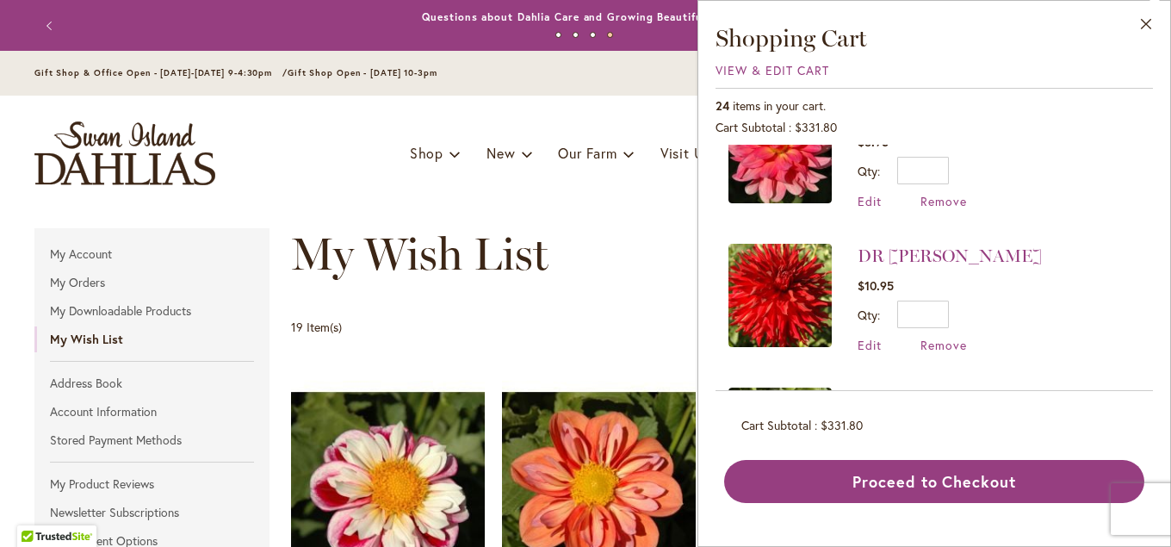
scroll to position [1302, 0]
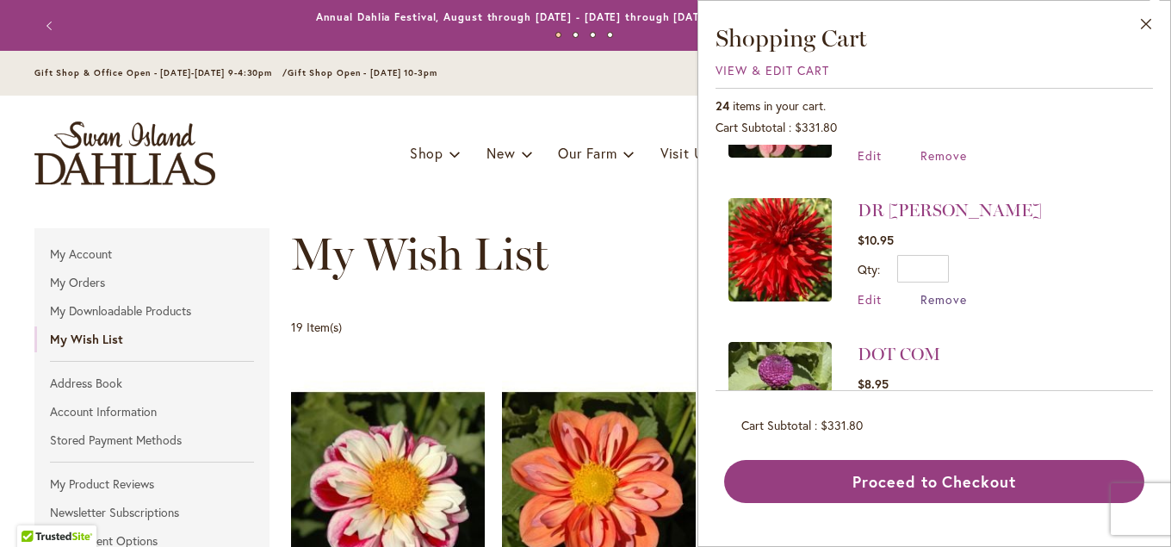
click at [938, 291] on span "Remove" at bounding box center [943, 299] width 46 height 16
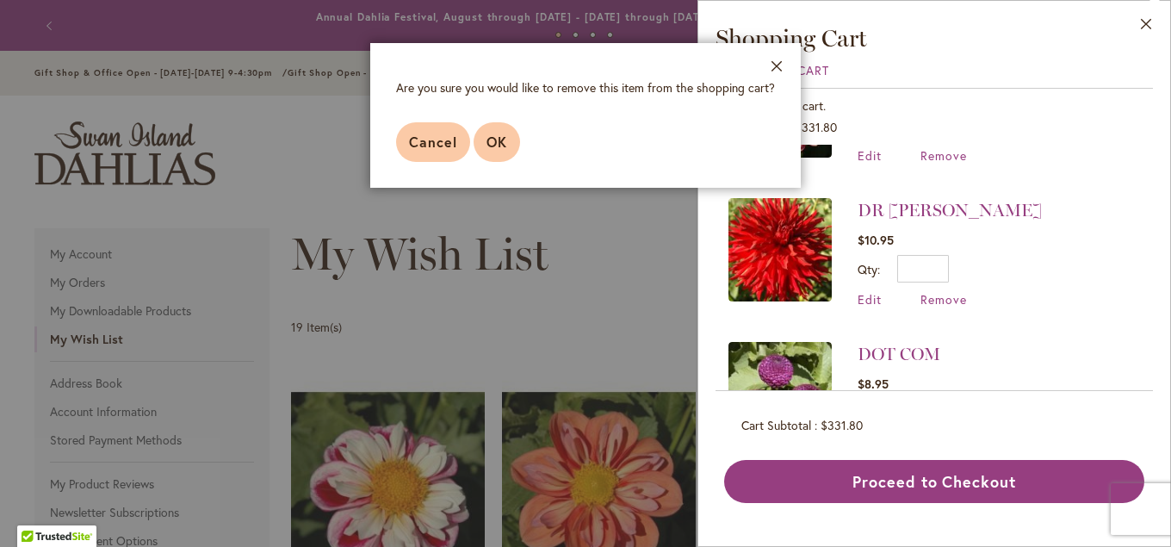
click at [502, 145] on span "OK" at bounding box center [496, 142] width 21 height 18
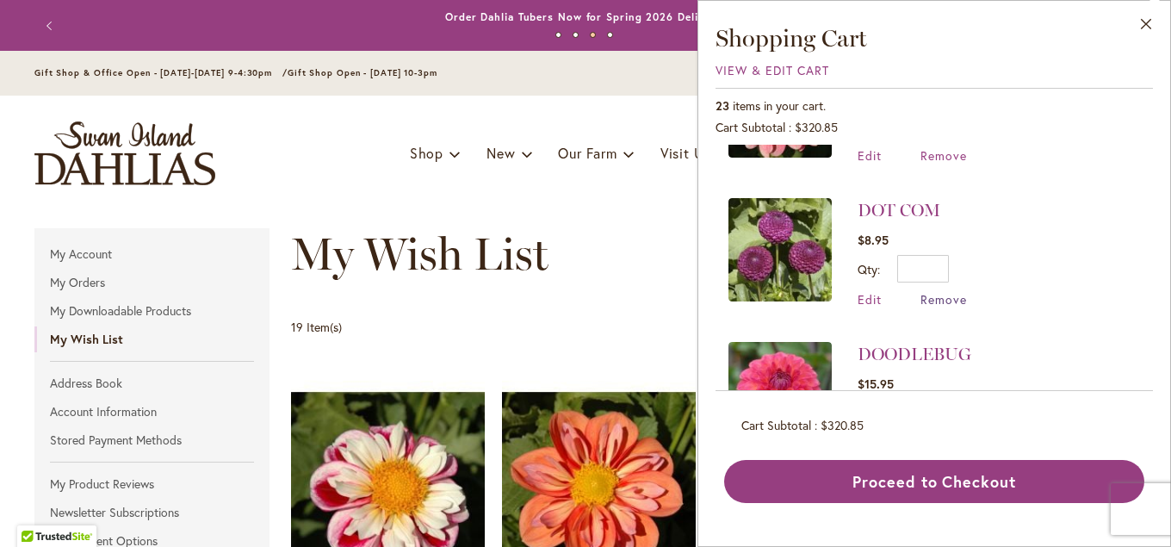
click at [933, 291] on span "Remove" at bounding box center [943, 299] width 46 height 16
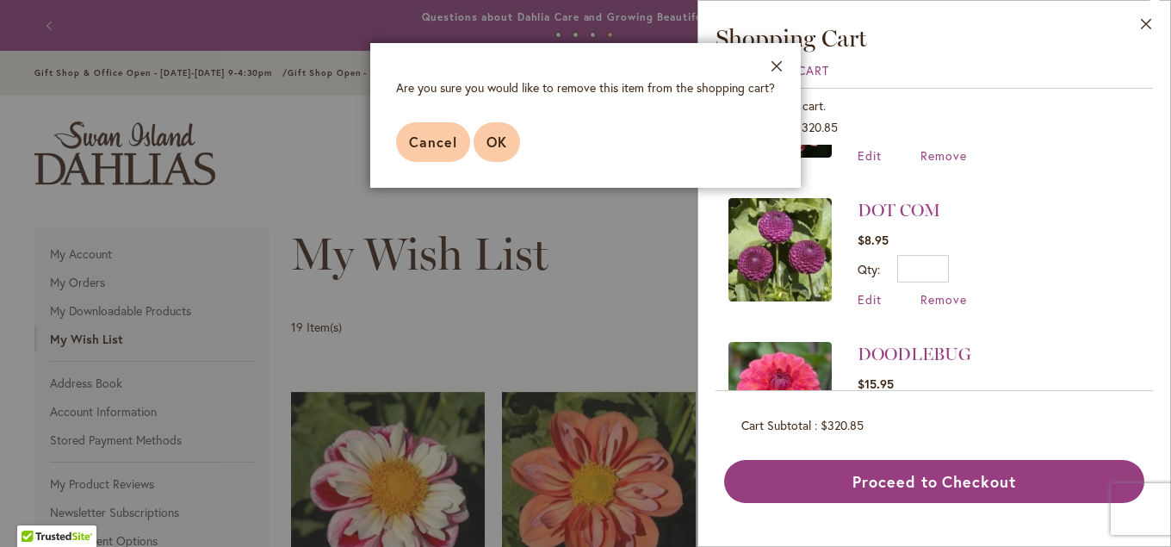
click at [497, 145] on span "OK" at bounding box center [496, 142] width 21 height 18
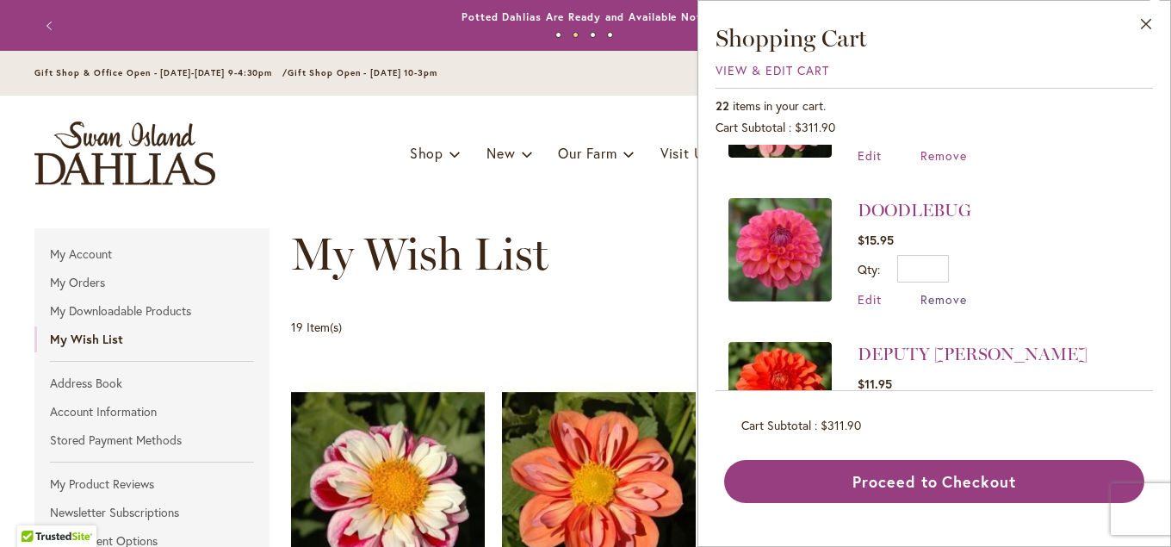
click at [939, 291] on span "Remove" at bounding box center [943, 299] width 46 height 16
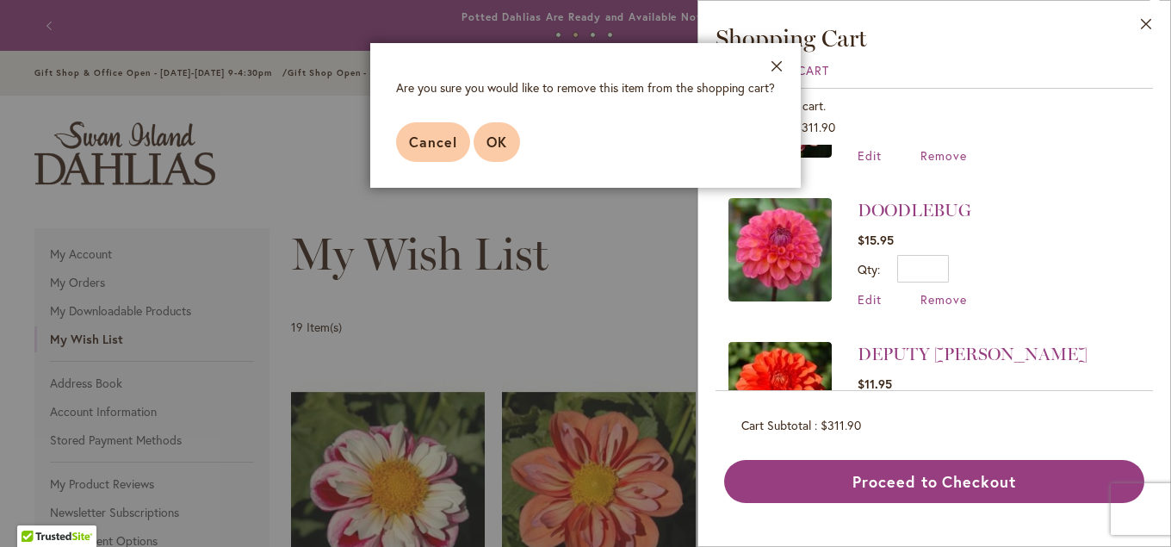
click at [499, 148] on span "OK" at bounding box center [496, 142] width 21 height 18
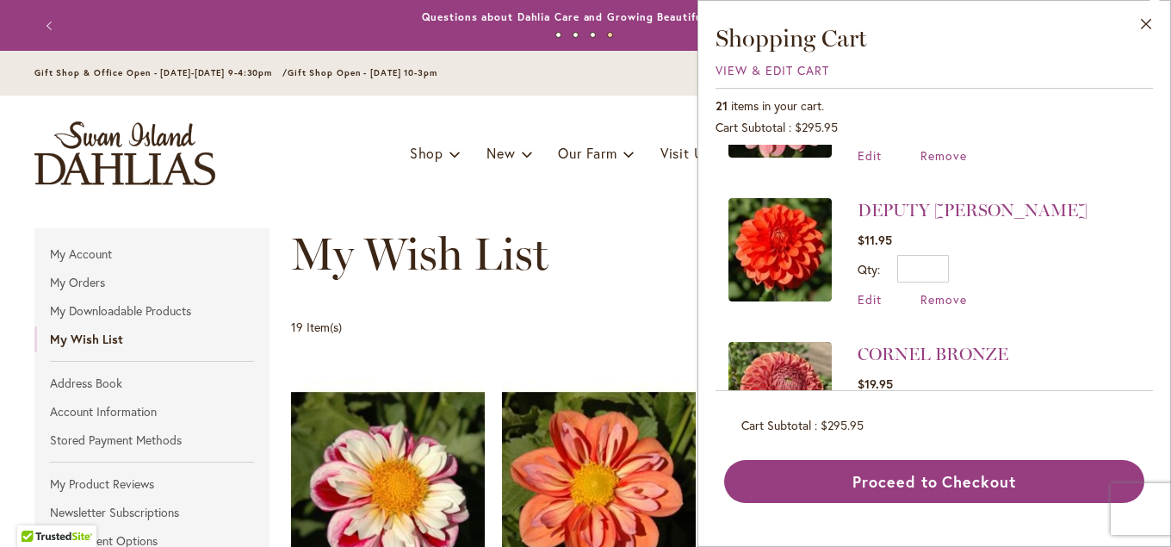
scroll to position [1395, 0]
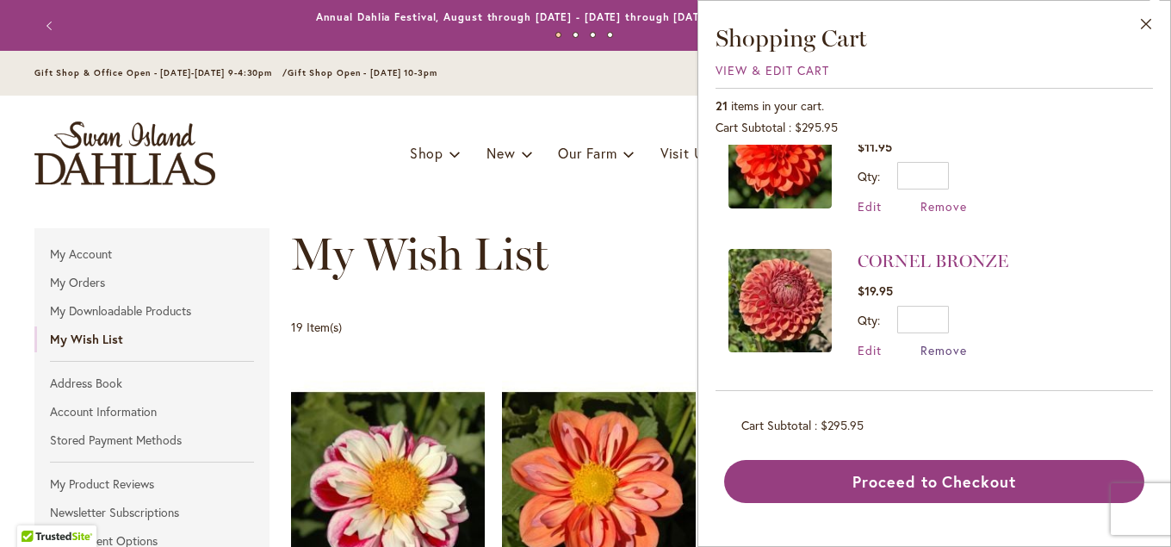
click at [923, 342] on span "Remove" at bounding box center [943, 350] width 46 height 16
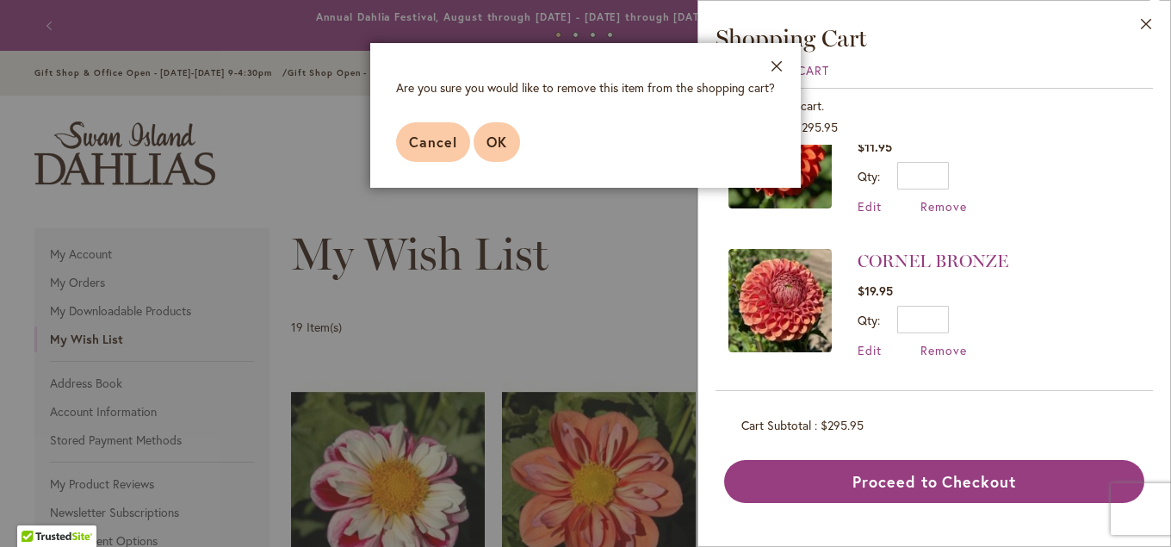
click at [497, 145] on span "OK" at bounding box center [496, 142] width 21 height 18
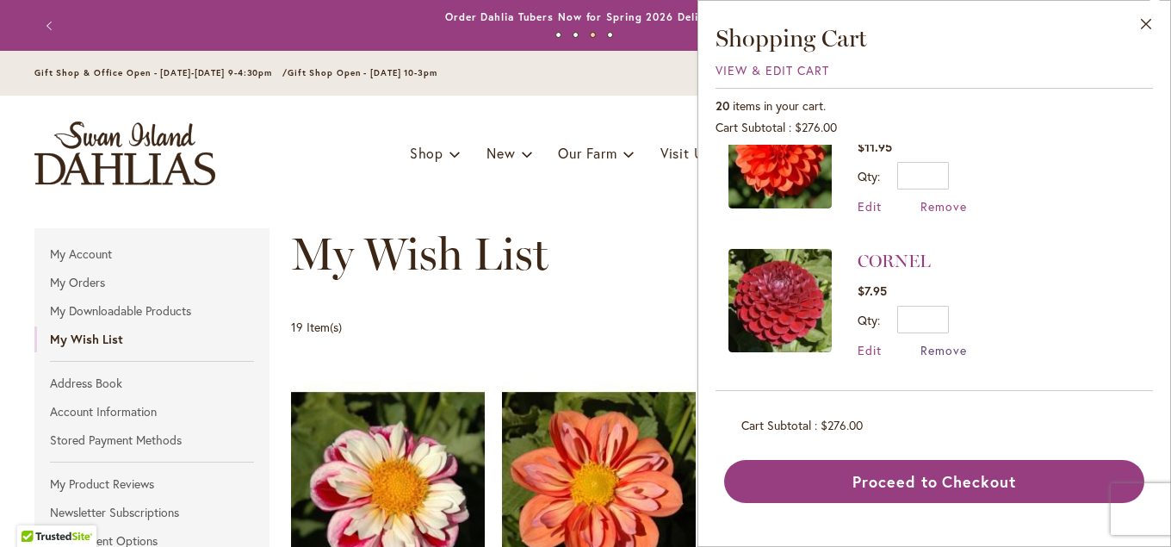
click at [935, 342] on span "Remove" at bounding box center [943, 350] width 46 height 16
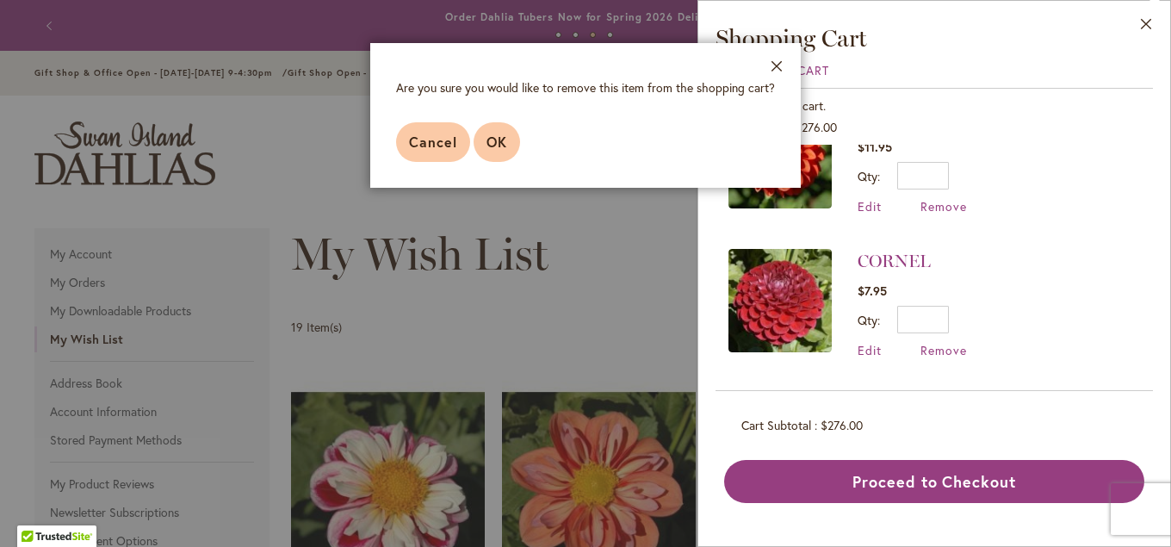
click at [494, 145] on span "OK" at bounding box center [496, 142] width 21 height 18
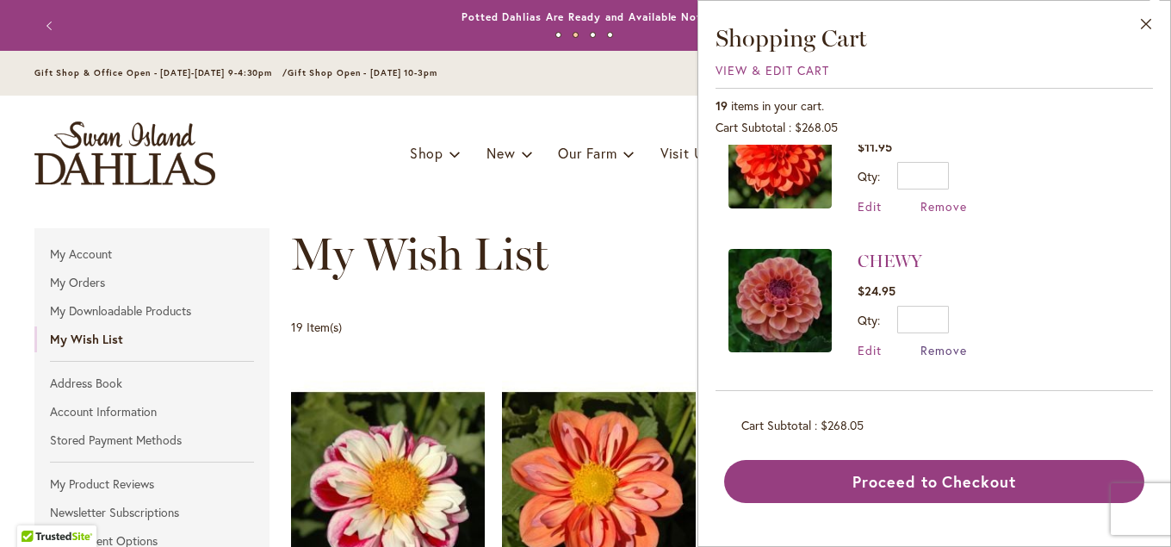
click at [932, 342] on span "Remove" at bounding box center [943, 350] width 46 height 16
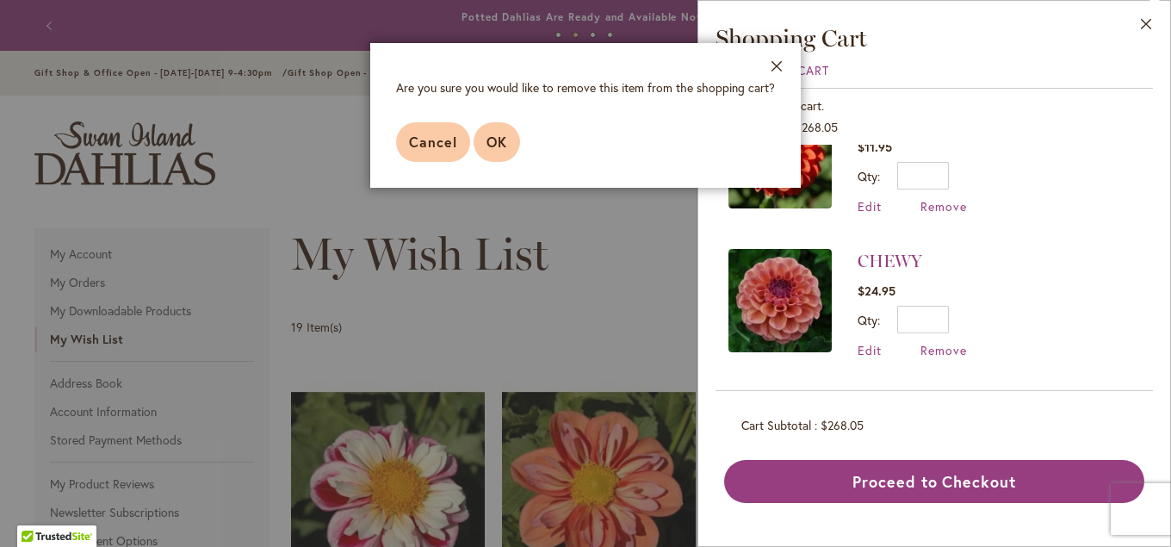
click at [490, 132] on button "OK" at bounding box center [497, 142] width 46 height 40
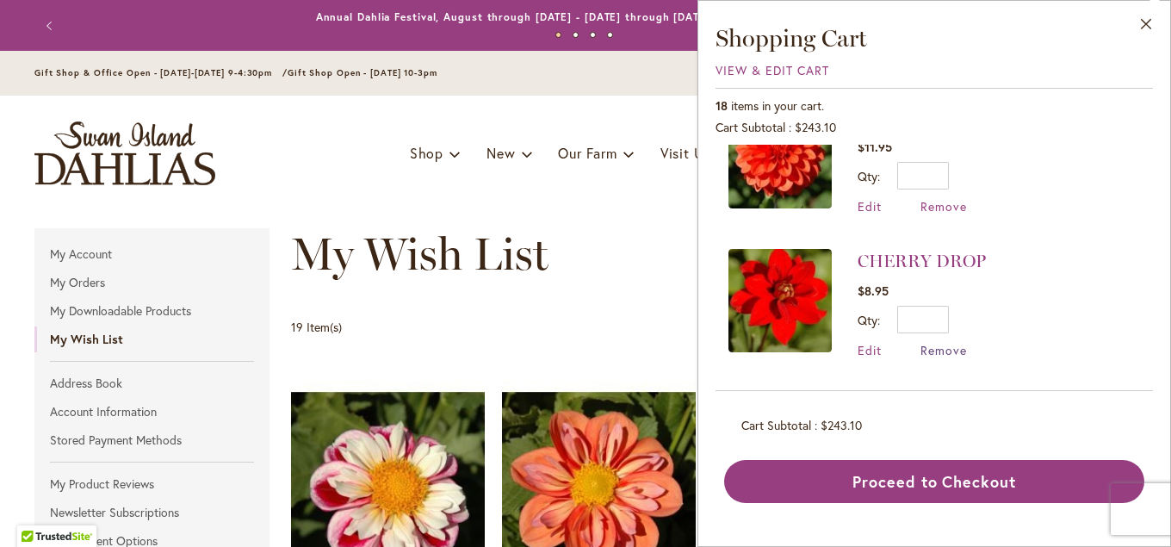
click at [932, 342] on span "Remove" at bounding box center [943, 350] width 46 height 16
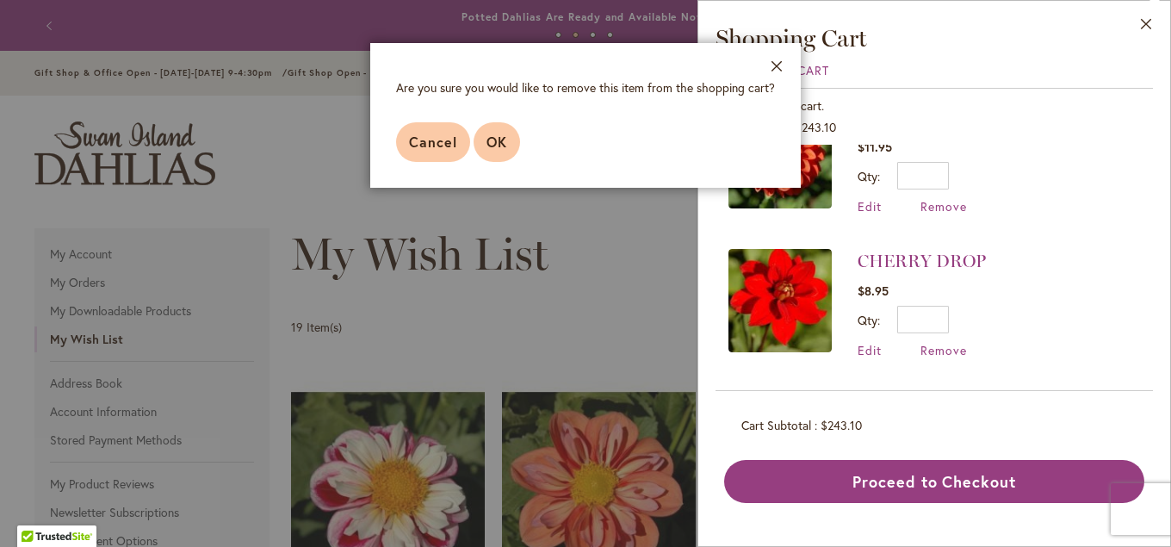
click at [506, 150] on span "OK" at bounding box center [496, 142] width 21 height 18
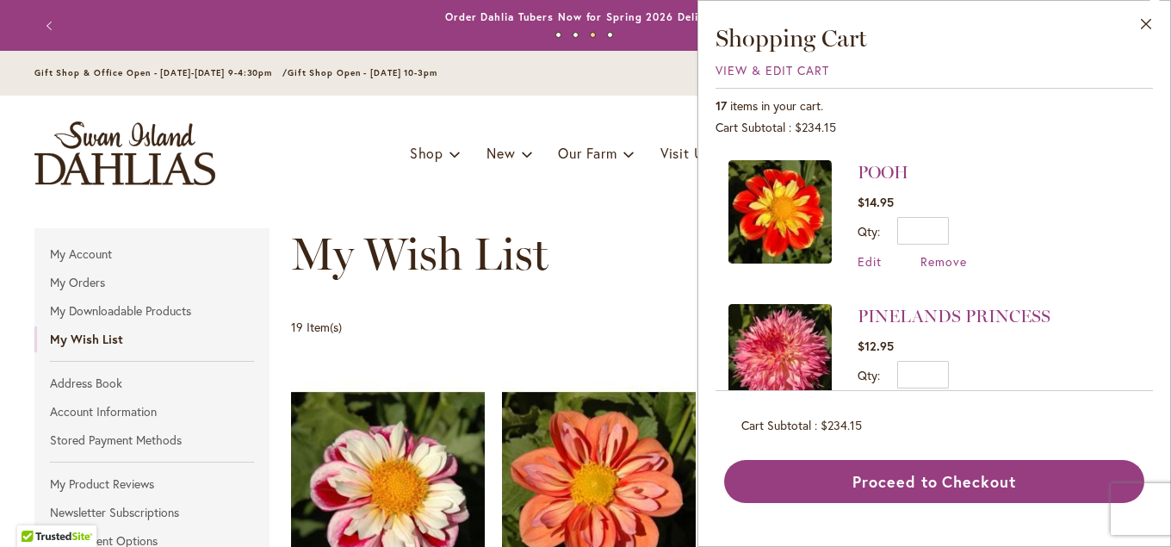
scroll to position [97, 0]
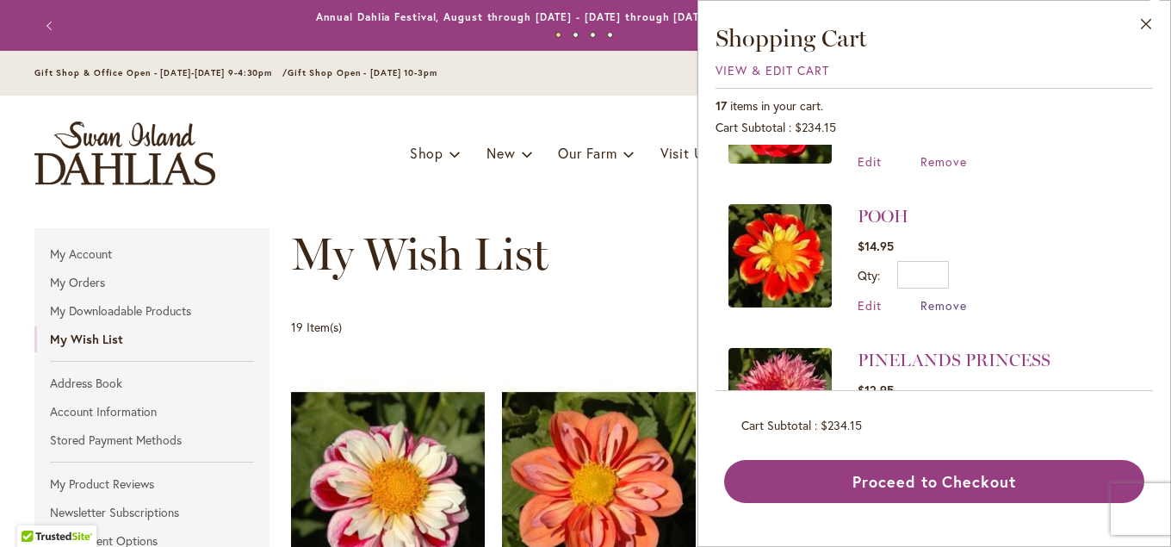
click at [925, 297] on span "Remove" at bounding box center [943, 305] width 46 height 16
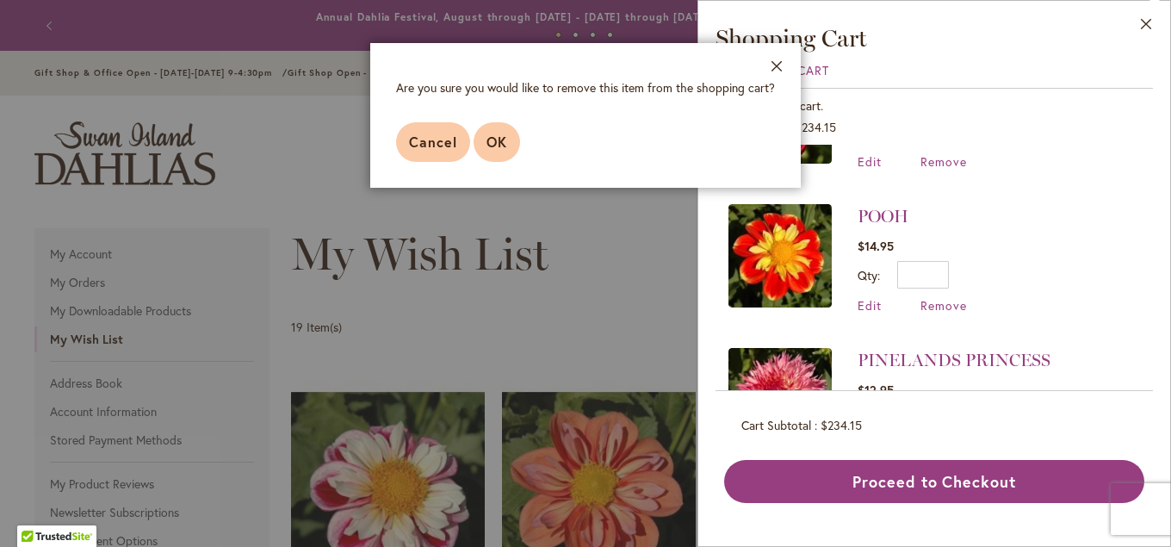
click at [489, 148] on span "OK" at bounding box center [496, 142] width 21 height 18
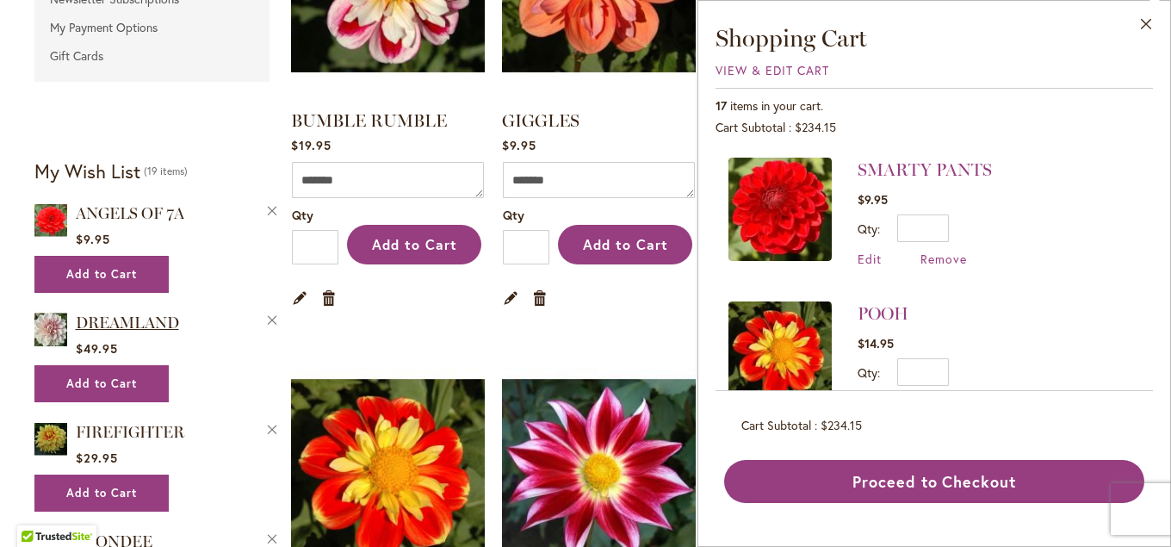
scroll to position [558, 0]
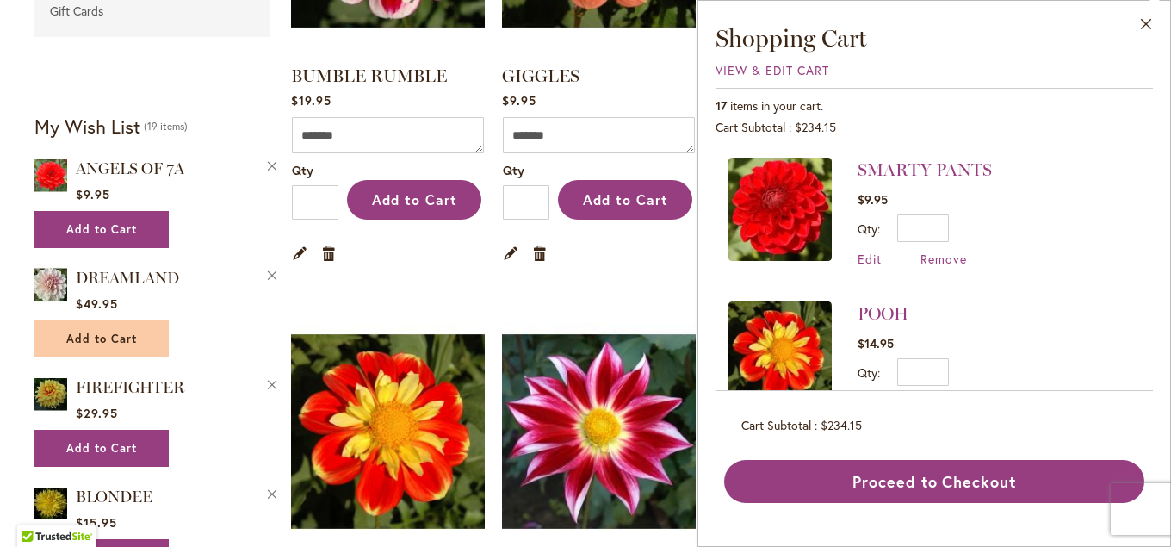
click at [107, 331] on span "Add to Cart" at bounding box center [101, 338] width 71 height 15
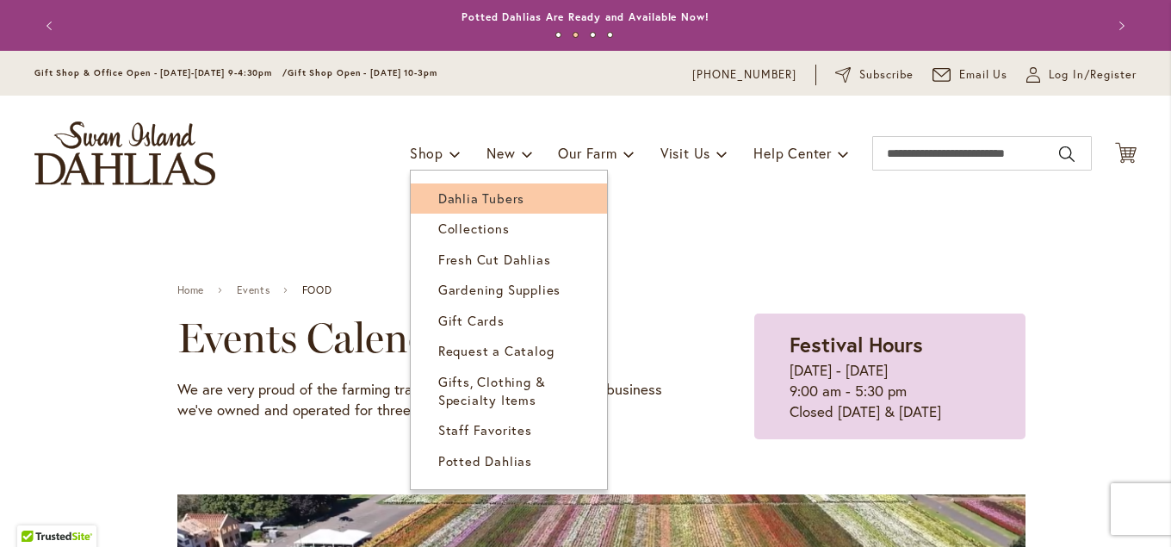
click at [453, 187] on link "Dahlia Tubers" at bounding box center [509, 198] width 196 height 30
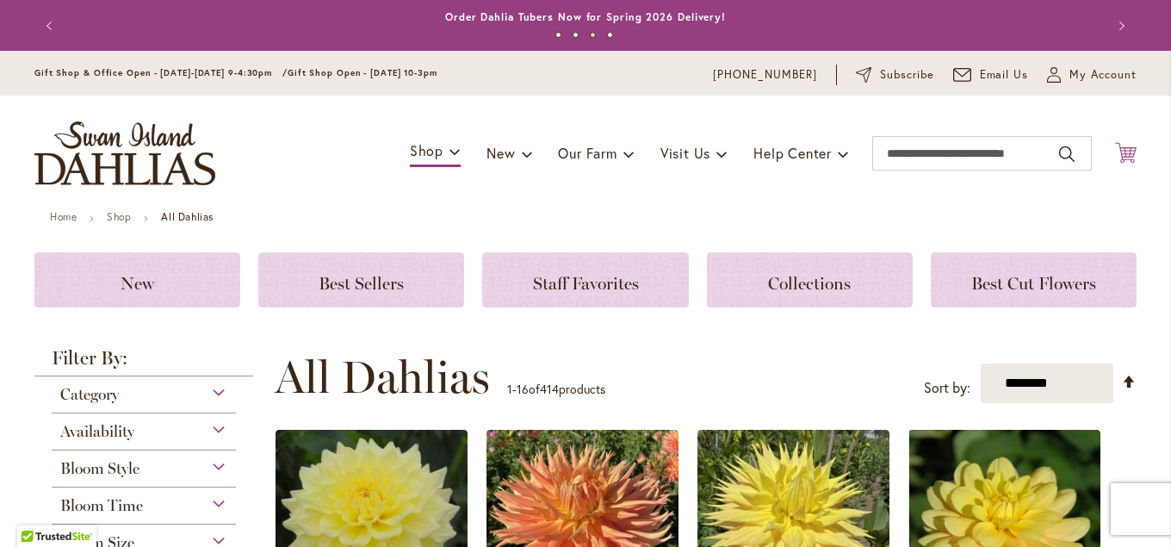
click at [1123, 152] on icon "Cart .cls-1 { fill: #231f20; }" at bounding box center [1126, 153] width 22 height 22
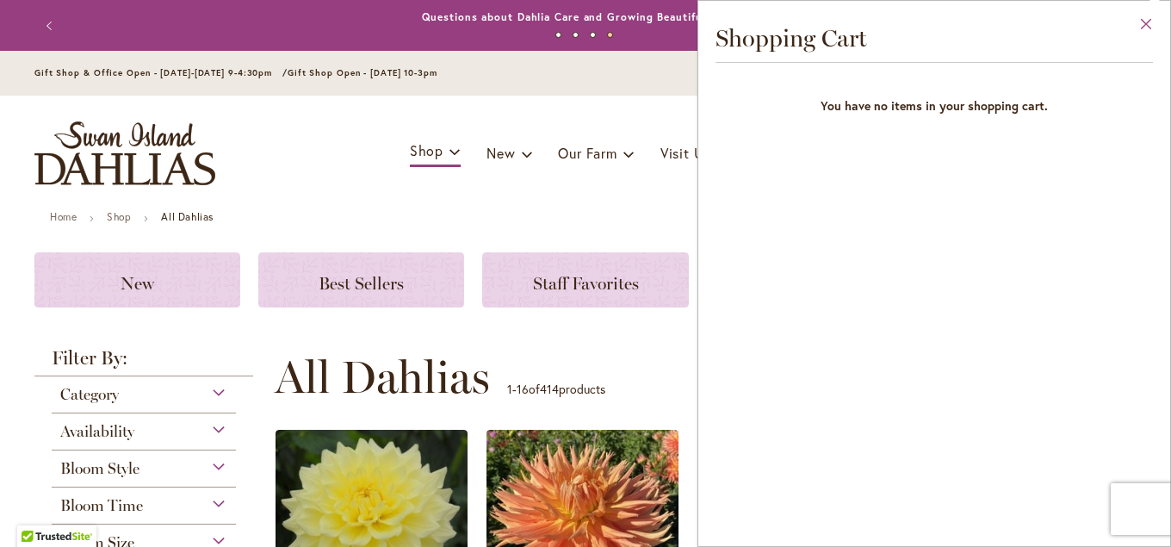
click at [1142, 19] on button "Close" at bounding box center [1146, 28] width 47 height 54
